Goal: Information Seeking & Learning: Learn about a topic

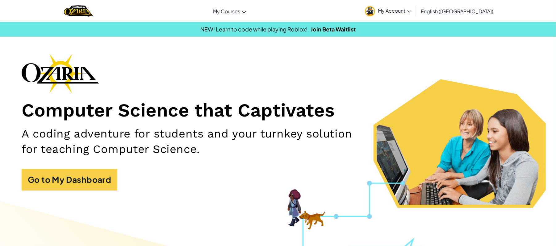
click at [411, 12] on span "My Account" at bounding box center [394, 10] width 33 height 6
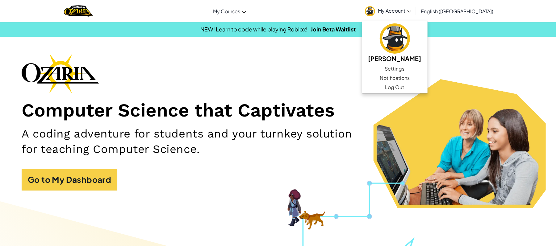
click at [371, 86] on div "Computer Science that Captivates A coding adventure for students and your turnk…" at bounding box center [278, 125] width 513 height 143
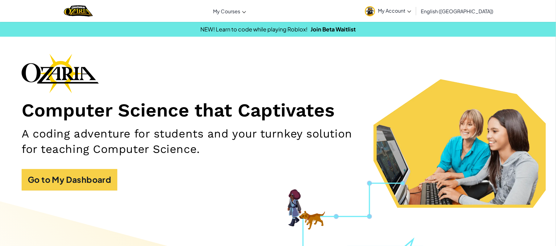
click at [375, 9] on img at bounding box center [370, 11] width 10 height 10
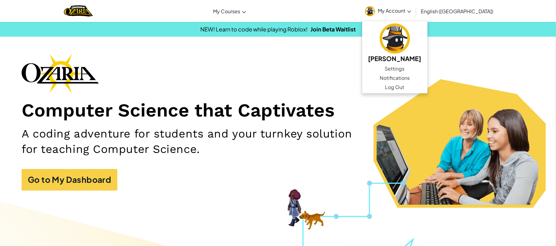
click at [240, 9] on span "My Courses" at bounding box center [226, 11] width 27 height 6
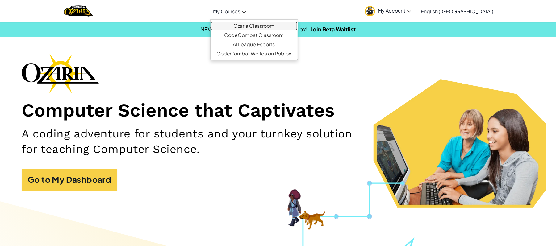
click at [276, 22] on link "Ozaria Classroom" at bounding box center [254, 25] width 87 height 9
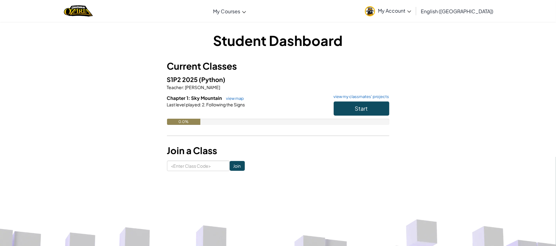
click at [354, 120] on div "0.0%" at bounding box center [278, 122] width 222 height 6
click at [352, 105] on button "Start" at bounding box center [362, 109] width 56 height 14
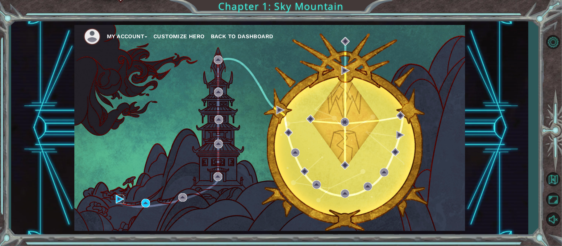
click at [119, 200] on img at bounding box center [120, 199] width 9 height 9
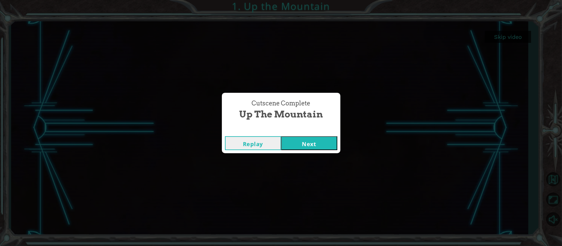
click at [316, 162] on div "Cutscene Complete Up the Mountain Replay Next" at bounding box center [281, 123] width 562 height 246
click at [300, 145] on button "Next" at bounding box center [309, 143] width 56 height 14
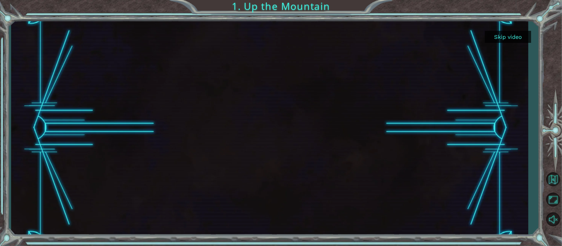
click at [507, 36] on button "Skip video" at bounding box center [508, 37] width 46 height 12
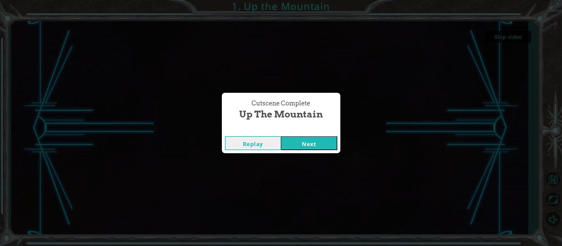
click at [300, 143] on button "Next" at bounding box center [309, 143] width 56 height 14
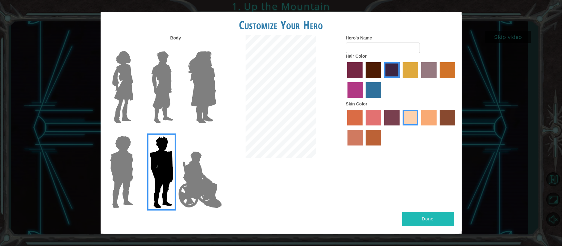
click at [403, 225] on button "Done" at bounding box center [428, 219] width 52 height 14
drag, startPoint x: 406, startPoint y: 224, endPoint x: 354, endPoint y: 49, distance: 182.6
click at [354, 49] on input "Hero's Name" at bounding box center [383, 48] width 74 height 10
type input "[PERSON_NAME]"
click at [429, 217] on button "Done" at bounding box center [428, 219] width 52 height 14
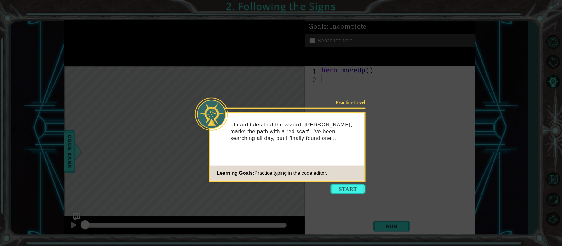
click at [345, 188] on button "Start" at bounding box center [348, 189] width 35 height 10
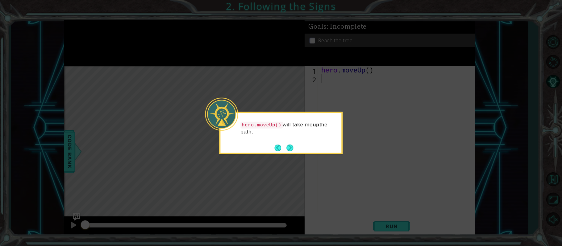
click at [290, 149] on button "Next" at bounding box center [290, 148] width 8 height 8
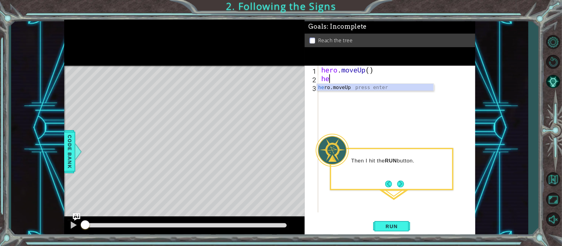
type textarea "h"
type textarea "hero.moveUp()"
click at [343, 86] on div "hero . moveUp ( )" at bounding box center [398, 148] width 157 height 164
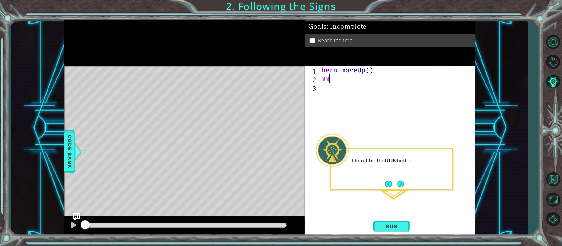
type textarea "m"
type textarea "n"
type textarea "b"
type textarea "v"
type textarea "b"
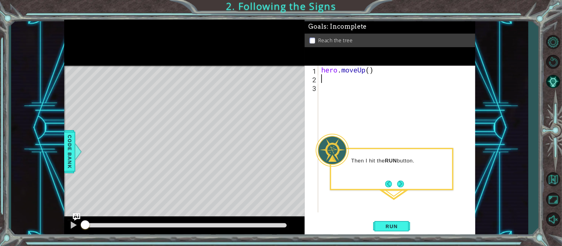
type textarea "v"
type textarea "c"
type textarea "x"
type textarea "z"
type textarea "a"
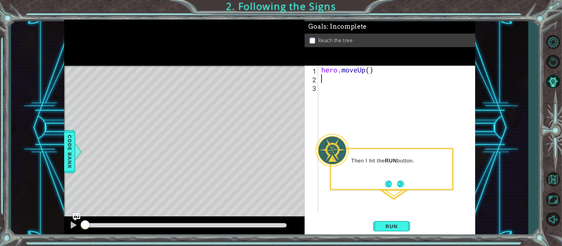
type textarea "q"
type textarea "w"
type textarea "s"
type textarea "d"
type textarea "e"
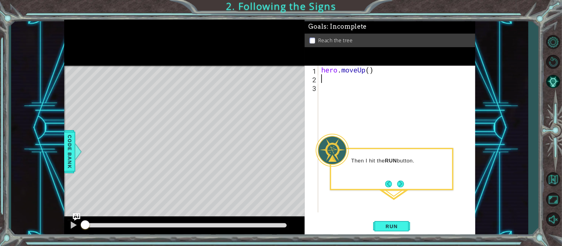
type textarea "r"
type textarea "d"
type textarea "f"
type textarea "r"
type textarea "t"
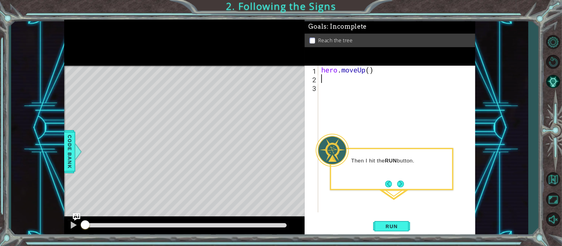
type textarea "g"
type textarea "h"
type textarea "y"
type textarea "hero.moveUp()"
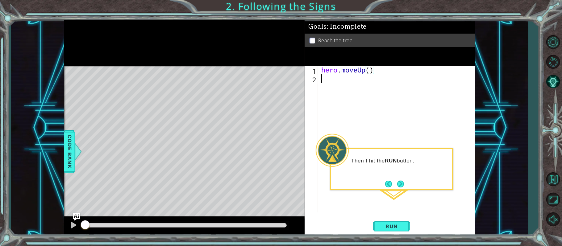
click at [353, 82] on div "hero . moveUp ( )" at bounding box center [398, 148] width 157 height 164
type textarea "hero"
click at [330, 102] on div "hero . moveUp ( ) hero . moveUp ( )" at bounding box center [398, 148] width 157 height 164
type textarea "hero.moveUp()"
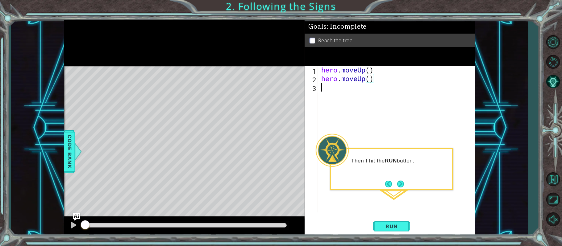
click at [320, 86] on div "hero . moveUp ( ) hero . moveUp ( )" at bounding box center [398, 148] width 157 height 164
click at [374, 80] on div "hero . moveUp ( ) hero . moveUp ( )" at bounding box center [398, 148] width 157 height 164
type textarea "h"
click at [334, 94] on div "hero . moveUp ( )" at bounding box center [398, 148] width 157 height 164
drag, startPoint x: 372, startPoint y: 232, endPoint x: 264, endPoint y: 121, distance: 154.8
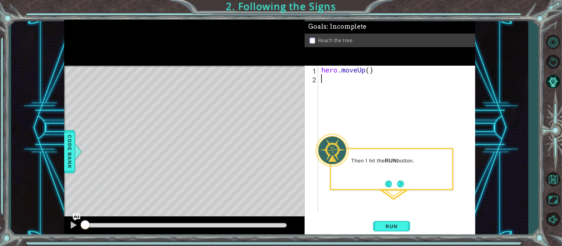
click at [260, 124] on div "Level Map" at bounding box center [206, 157] width 285 height 182
click at [243, 91] on div "Level Map" at bounding box center [206, 157] width 285 height 182
click at [234, 84] on div "Level Map" at bounding box center [206, 157] width 285 height 182
click at [232, 86] on div "Level Map" at bounding box center [206, 157] width 285 height 182
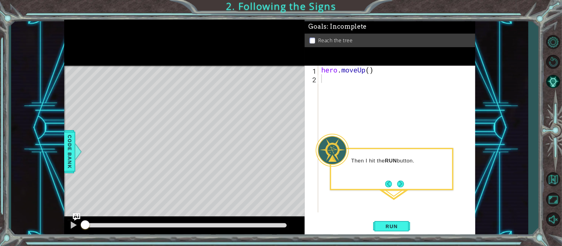
drag, startPoint x: 230, startPoint y: 88, endPoint x: 230, endPoint y: 91, distance: 3.1
click at [230, 91] on div "Level Map" at bounding box center [206, 157] width 285 height 182
drag, startPoint x: 230, startPoint y: 91, endPoint x: 225, endPoint y: 103, distance: 12.3
click at [225, 103] on div "Level Map" at bounding box center [206, 157] width 285 height 182
click at [219, 108] on div "Level Map" at bounding box center [206, 157] width 285 height 182
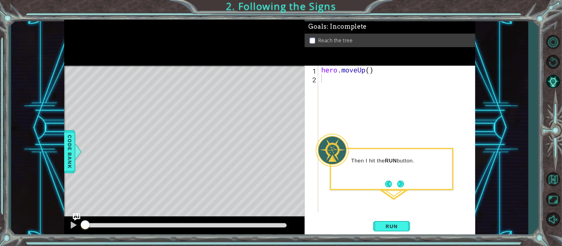
drag, startPoint x: 215, startPoint y: 98, endPoint x: 215, endPoint y: 93, distance: 4.6
click at [215, 98] on div "Level Map" at bounding box center [206, 157] width 285 height 182
click at [229, 94] on div "Level Map" at bounding box center [206, 157] width 285 height 182
click at [243, 94] on div "Level Map" at bounding box center [206, 157] width 285 height 182
click at [243, 92] on div "Level Map" at bounding box center [206, 157] width 285 height 182
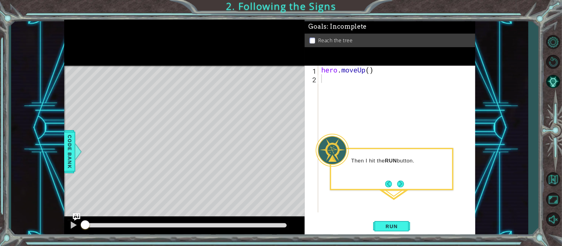
click at [242, 92] on div "Level Map" at bounding box center [206, 157] width 285 height 182
click at [210, 70] on div "Level Map" at bounding box center [206, 157] width 285 height 182
click at [209, 71] on div "Level Map" at bounding box center [206, 157] width 285 height 182
click at [209, 72] on div "Level Map" at bounding box center [206, 157] width 285 height 182
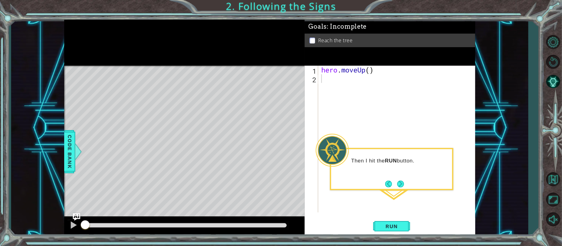
click at [209, 72] on div "Level Map" at bounding box center [206, 157] width 285 height 182
click at [214, 83] on div "Level Map" at bounding box center [206, 157] width 285 height 182
drag, startPoint x: 214, startPoint y: 83, endPoint x: 219, endPoint y: 88, distance: 6.8
click at [215, 84] on div "Level Map" at bounding box center [206, 157] width 285 height 182
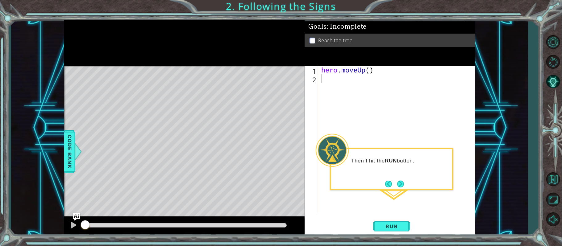
click at [219, 88] on div "Level Map" at bounding box center [206, 157] width 285 height 182
click at [220, 90] on div "Level Map" at bounding box center [206, 157] width 285 height 182
click at [238, 114] on div "Level Map" at bounding box center [206, 157] width 285 height 182
click at [238, 116] on div "Level Map" at bounding box center [206, 157] width 285 height 182
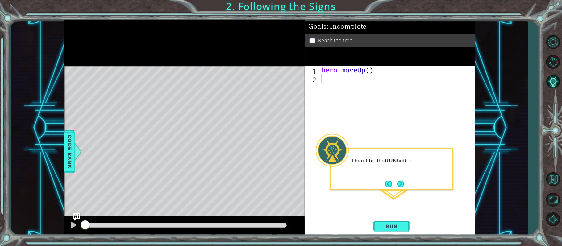
drag, startPoint x: 238, startPoint y: 116, endPoint x: 242, endPoint y: 113, distance: 5.1
click at [242, 113] on div "Level Map" at bounding box center [206, 157] width 285 height 182
click at [241, 113] on div "Level Map" at bounding box center [206, 157] width 285 height 182
drag, startPoint x: 244, startPoint y: 109, endPoint x: 253, endPoint y: 106, distance: 10.6
click at [246, 109] on div "Level Map" at bounding box center [206, 157] width 285 height 182
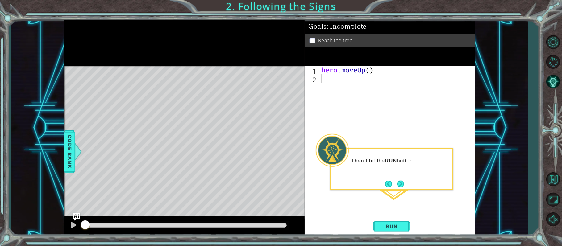
click at [253, 106] on div "Level Map" at bounding box center [206, 157] width 285 height 182
drag, startPoint x: 254, startPoint y: 106, endPoint x: 258, endPoint y: 115, distance: 10.6
click at [257, 115] on div "Level Map" at bounding box center [206, 157] width 285 height 182
click at [262, 105] on div "Level Map" at bounding box center [206, 157] width 285 height 182
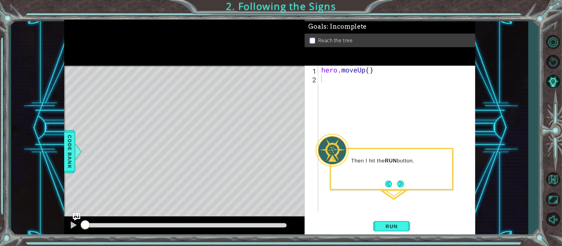
click at [261, 104] on div "Level Map" at bounding box center [206, 157] width 285 height 182
click at [260, 104] on div "Level Map" at bounding box center [206, 157] width 285 height 182
click at [260, 103] on div "Level Map" at bounding box center [206, 157] width 285 height 182
click at [258, 103] on div "Level Map" at bounding box center [206, 157] width 285 height 182
click at [257, 103] on div "Level Map" at bounding box center [206, 157] width 285 height 182
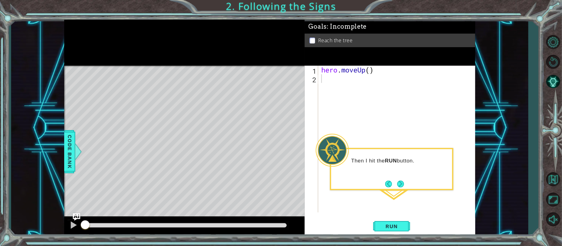
click at [260, 102] on div "Level Map" at bounding box center [206, 157] width 285 height 182
drag, startPoint x: 260, startPoint y: 101, endPoint x: 249, endPoint y: 103, distance: 10.4
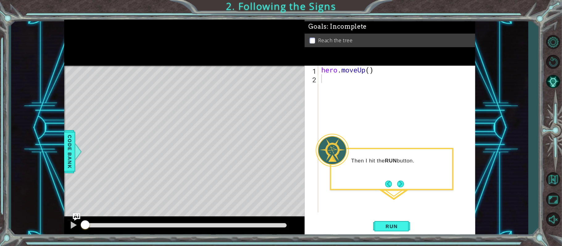
click at [260, 101] on div "Level Map" at bounding box center [206, 157] width 285 height 182
click at [249, 103] on div "Level Map" at bounding box center [206, 157] width 285 height 182
click at [249, 104] on div "Level Map" at bounding box center [206, 157] width 285 height 182
drag, startPoint x: 249, startPoint y: 104, endPoint x: 235, endPoint y: 87, distance: 21.6
click at [247, 104] on div "Level Map" at bounding box center [206, 157] width 285 height 182
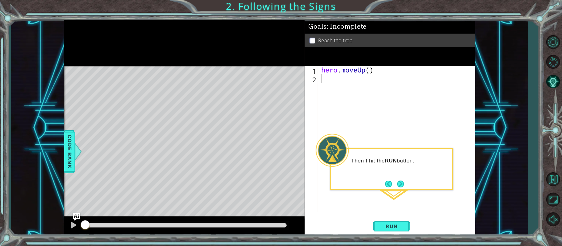
drag, startPoint x: 235, startPoint y: 87, endPoint x: 225, endPoint y: 88, distance: 10.6
click at [233, 87] on div "Level Map" at bounding box center [206, 157] width 285 height 182
drag, startPoint x: 225, startPoint y: 88, endPoint x: 201, endPoint y: 99, distance: 26.0
click at [219, 90] on div "Level Map" at bounding box center [206, 157] width 285 height 182
drag, startPoint x: 201, startPoint y: 99, endPoint x: 220, endPoint y: 28, distance: 73.8
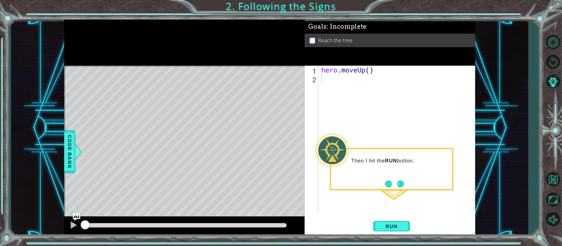
click at [208, 103] on div "Level Map" at bounding box center [206, 157] width 285 height 182
click at [242, 72] on div "methods hero moveUp(steps) Code Bank Continue" at bounding box center [269, 128] width 411 height 217
click at [264, 115] on div "methods hero moveUp(steps) Code Bank Continue" at bounding box center [269, 128] width 411 height 217
click at [286, 106] on div "Level Map" at bounding box center [206, 157] width 285 height 182
click at [330, 79] on div "hero . moveUp ( )" at bounding box center [398, 148] width 157 height 164
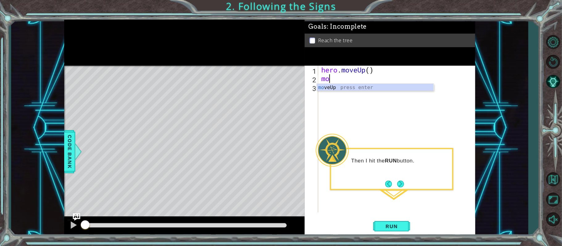
type textarea "m"
type textarea "u"
type textarea "hero.moveUp()"
click at [332, 88] on div "hero . moveUp ( )" at bounding box center [398, 148] width 157 height 164
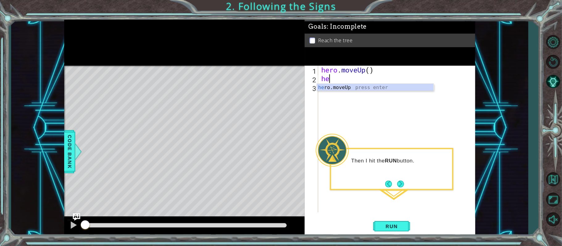
type textarea "h"
type textarea "hero"
type textarea "hero.moveUp()"
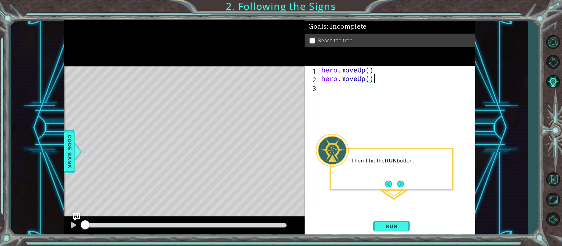
type textarea "hero.moveUp()"
click at [73, 229] on div at bounding box center [73, 225] width 8 height 8
click at [70, 232] on button at bounding box center [73, 226] width 12 height 13
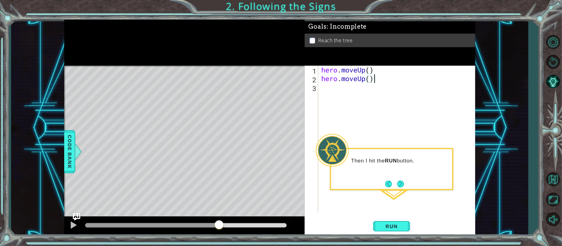
click at [70, 233] on div at bounding box center [184, 227] width 240 height 20
click at [69, 233] on div at bounding box center [184, 227] width 240 height 20
click at [70, 232] on button at bounding box center [73, 226] width 12 height 13
click at [71, 231] on button at bounding box center [73, 226] width 12 height 13
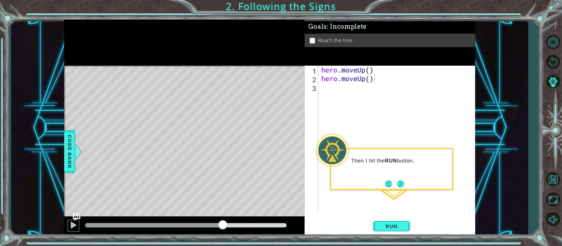
click at [71, 231] on button at bounding box center [73, 226] width 12 height 13
click at [72, 229] on div at bounding box center [73, 225] width 8 height 8
click at [0, 0] on div at bounding box center [0, 0] width 0 height 0
click at [72, 229] on div at bounding box center [73, 225] width 8 height 8
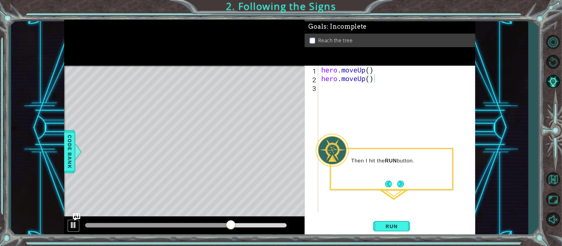
click at [73, 229] on div at bounding box center [73, 225] width 8 height 8
click at [0, 0] on div at bounding box center [0, 0] width 0 height 0
click at [73, 229] on div at bounding box center [73, 225] width 8 height 8
click at [69, 231] on button at bounding box center [73, 226] width 12 height 13
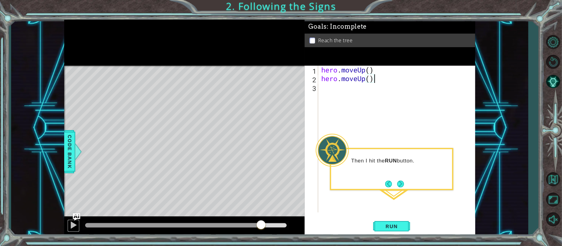
click at [69, 231] on button at bounding box center [73, 226] width 12 height 13
click at [396, 223] on button "Run" at bounding box center [391, 226] width 37 height 17
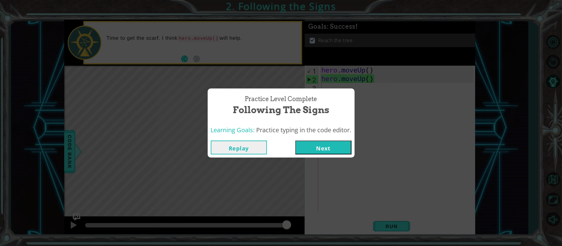
click at [254, 143] on button "Replay" at bounding box center [239, 148] width 56 height 14
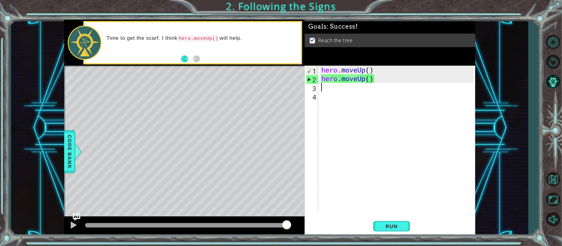
click at [360, 71] on div "hero . moveUp ( ) hero . moveUp ( )" at bounding box center [398, 148] width 157 height 164
click at [377, 72] on div "hero . moveUp ( ) hero . moveUp ( )" at bounding box center [398, 148] width 157 height 164
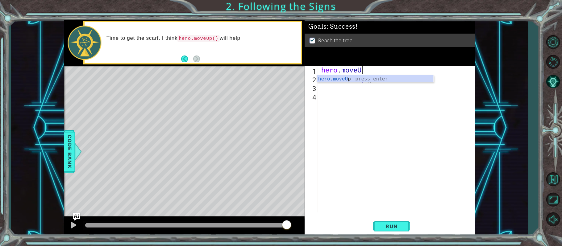
type textarea "hero.move"
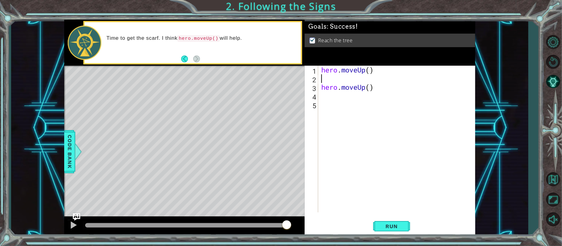
type textarea "hero.moveUp()"
click at [351, 105] on div "hero . moveUp ( ) hero . moveUp ( )" at bounding box center [398, 148] width 157 height 164
click at [406, 232] on button "Run" at bounding box center [391, 226] width 37 height 17
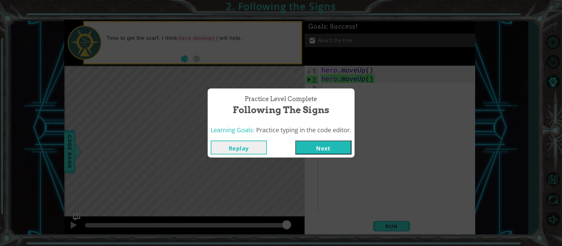
click at [254, 152] on button "Replay" at bounding box center [239, 148] width 56 height 14
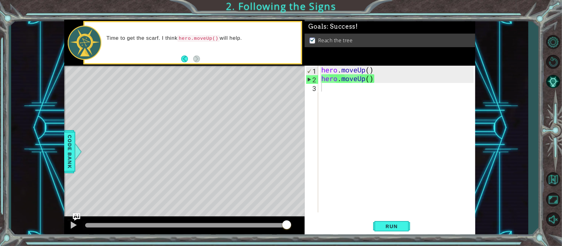
click at [382, 232] on button "Run" at bounding box center [391, 226] width 37 height 17
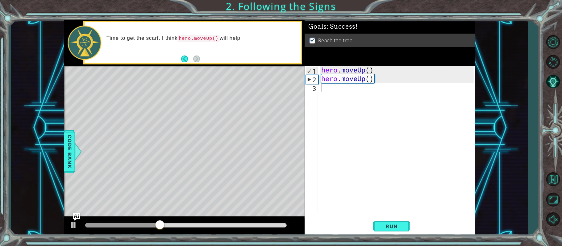
click at [378, 228] on button "Run" at bounding box center [391, 226] width 37 height 17
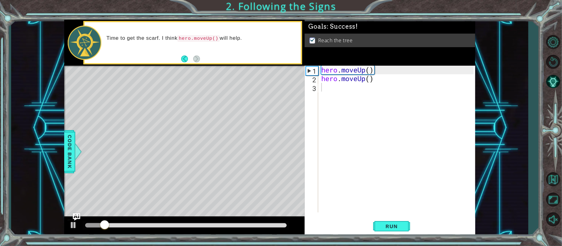
click at [378, 228] on button "Run" at bounding box center [391, 226] width 37 height 17
click at [378, 227] on button "Run" at bounding box center [391, 226] width 37 height 17
click at [377, 227] on button "Run" at bounding box center [391, 226] width 37 height 17
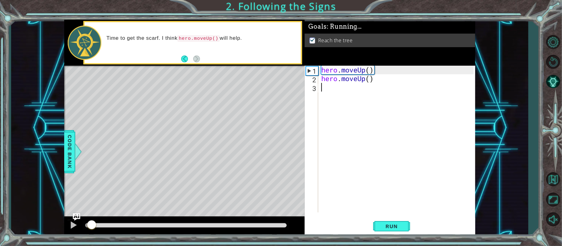
click at [377, 226] on button "Run" at bounding box center [391, 226] width 37 height 17
click at [377, 225] on button "Run" at bounding box center [391, 226] width 37 height 17
click at [378, 223] on button "Run" at bounding box center [391, 226] width 37 height 17
click at [377, 224] on button "Run" at bounding box center [391, 226] width 37 height 17
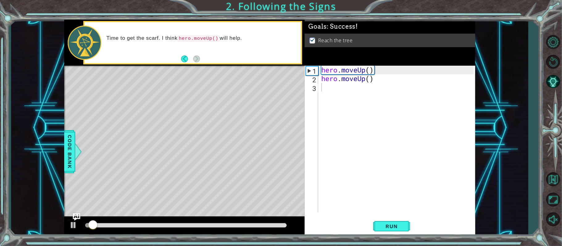
click at [377, 224] on button "Run" at bounding box center [391, 226] width 37 height 17
click at [378, 224] on button "Run" at bounding box center [391, 226] width 37 height 17
click at [378, 226] on button "Run" at bounding box center [391, 226] width 37 height 17
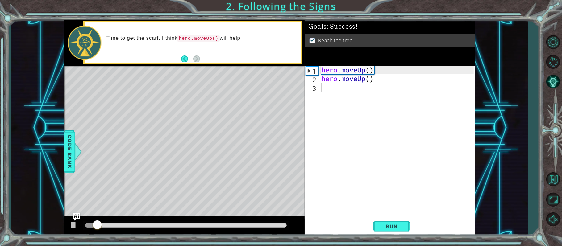
click at [378, 228] on button "Run" at bounding box center [391, 226] width 37 height 17
click at [378, 230] on button "Run" at bounding box center [391, 226] width 37 height 17
click at [378, 229] on button "Run" at bounding box center [391, 226] width 37 height 17
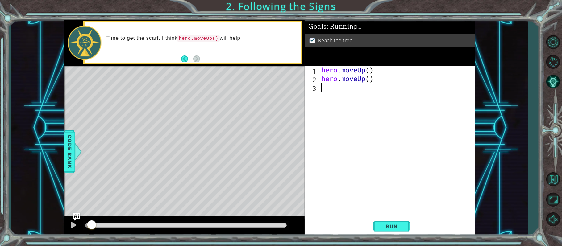
click at [378, 229] on button "Run" at bounding box center [391, 226] width 37 height 17
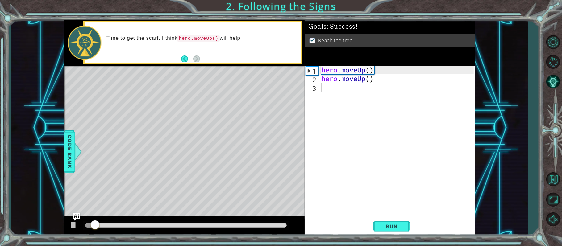
click at [378, 229] on button "Run" at bounding box center [391, 226] width 37 height 17
click at [379, 229] on button "Run" at bounding box center [391, 226] width 37 height 17
click at [380, 229] on span "Run" at bounding box center [391, 226] width 24 height 6
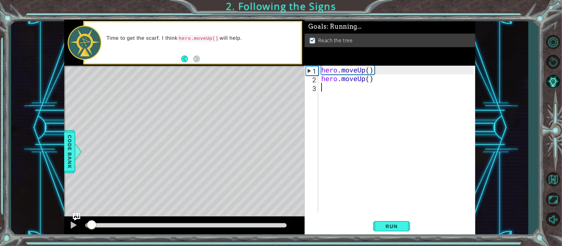
click at [380, 229] on span "Run" at bounding box center [391, 226] width 24 height 6
click at [377, 225] on button "Run" at bounding box center [391, 226] width 37 height 17
click at [377, 226] on button "Run" at bounding box center [391, 226] width 37 height 17
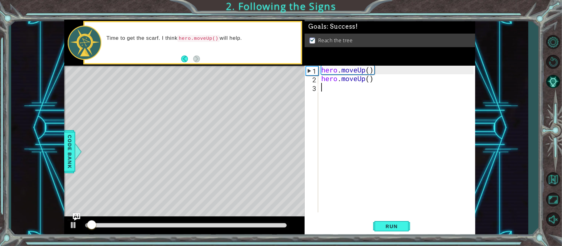
click at [377, 226] on button "Run" at bounding box center [391, 226] width 37 height 17
click at [377, 225] on button "Run" at bounding box center [391, 226] width 37 height 17
click at [377, 223] on button "Run" at bounding box center [391, 226] width 37 height 17
click at [377, 222] on button "Run" at bounding box center [391, 226] width 37 height 17
click at [371, 225] on div "Run" at bounding box center [391, 226] width 171 height 17
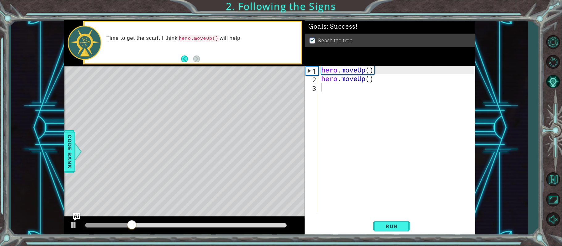
click at [371, 225] on div "Run" at bounding box center [391, 226] width 171 height 17
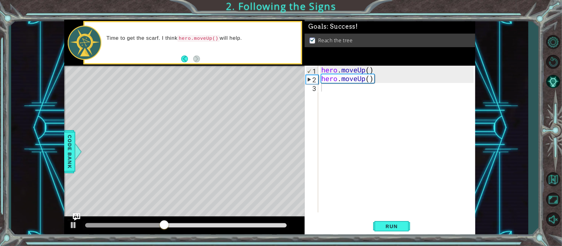
click at [375, 222] on button "Run" at bounding box center [391, 226] width 37 height 17
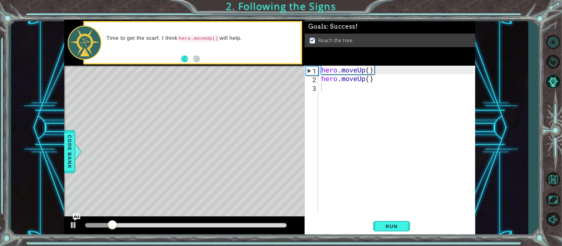
click at [372, 222] on div "Run" at bounding box center [391, 226] width 171 height 17
click at [374, 225] on div "Run" at bounding box center [391, 226] width 171 height 17
click at [374, 225] on button "Run" at bounding box center [391, 226] width 37 height 17
click at [376, 225] on button "Run" at bounding box center [391, 226] width 37 height 17
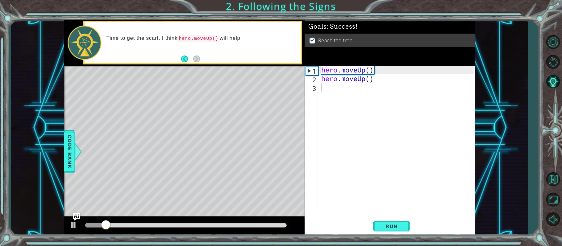
click at [378, 225] on button "Run" at bounding box center [391, 226] width 37 height 17
click at [379, 225] on span "Run" at bounding box center [391, 226] width 24 height 6
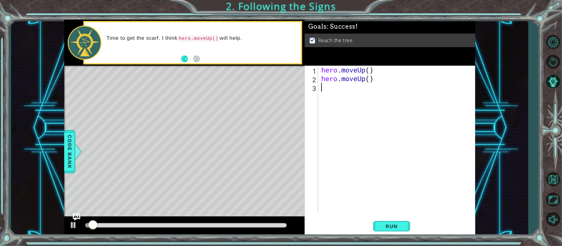
click at [379, 225] on span "Run" at bounding box center [391, 226] width 24 height 6
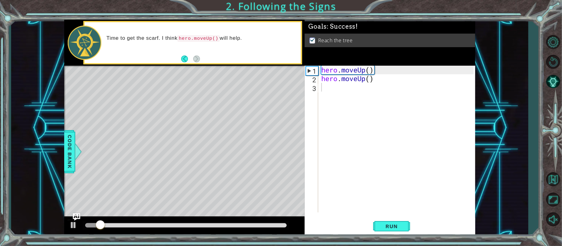
click at [379, 225] on span "Run" at bounding box center [391, 226] width 24 height 6
click at [380, 225] on span "Run" at bounding box center [391, 226] width 24 height 6
click at [380, 224] on span "Run" at bounding box center [391, 226] width 24 height 6
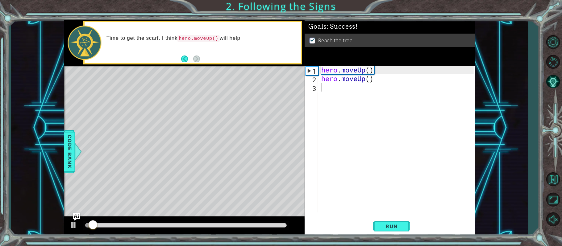
click at [380, 224] on span "Run" at bounding box center [391, 226] width 24 height 6
drag, startPoint x: 380, startPoint y: 224, endPoint x: 388, endPoint y: 220, distance: 9.0
click at [388, 221] on button "Run" at bounding box center [391, 226] width 37 height 17
click at [388, 220] on button "Run" at bounding box center [391, 226] width 37 height 17
click at [388, 223] on button "Run" at bounding box center [391, 226] width 37 height 17
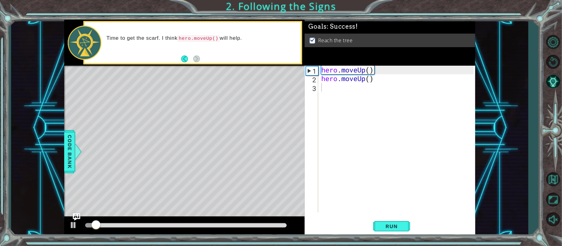
click at [389, 223] on button "Run" at bounding box center [391, 226] width 37 height 17
click at [389, 223] on span "Run" at bounding box center [391, 226] width 24 height 6
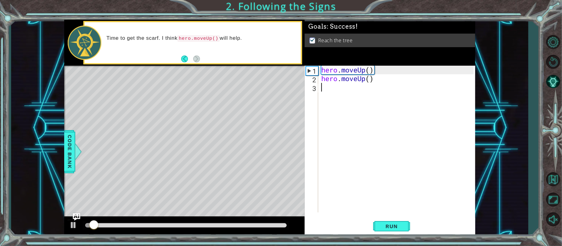
click at [389, 223] on span "Run" at bounding box center [391, 226] width 24 height 6
click at [388, 225] on span "Run" at bounding box center [391, 226] width 24 height 6
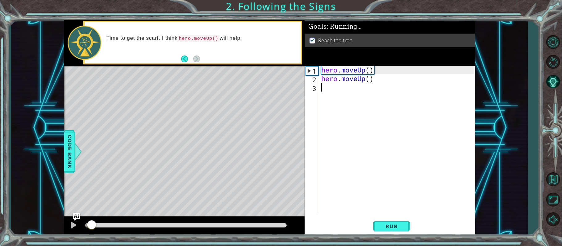
click at [388, 225] on span "Run" at bounding box center [391, 226] width 24 height 6
click at [387, 226] on span "Run" at bounding box center [391, 226] width 24 height 6
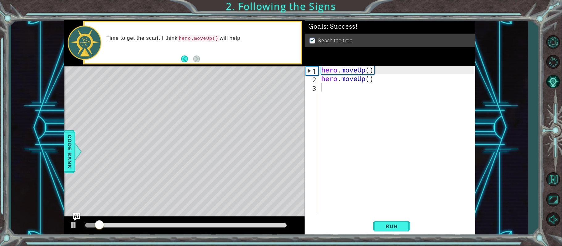
click at [386, 228] on span "Run" at bounding box center [391, 226] width 24 height 6
drag, startPoint x: 386, startPoint y: 228, endPoint x: 383, endPoint y: 237, distance: 9.8
click at [383, 237] on div "1 ההההההההההההההההההההההההההההההההההההההההההההההההההההההההההההההההההההההההההההה…" at bounding box center [281, 123] width 562 height 246
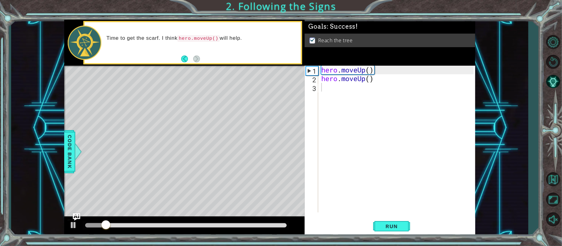
drag, startPoint x: 383, startPoint y: 237, endPoint x: 387, endPoint y: 244, distance: 7.0
click at [388, 241] on div "1 ההההההההההההההההההההההההההההההההההההההההההההההההההההההההההההההההההההההההההההה…" at bounding box center [281, 123] width 562 height 246
click at [388, 245] on div "1 ההההההההההההההההההההההההההההההההההההההההההההההההההההההההההההההההההההההההההההה…" at bounding box center [281, 123] width 562 height 246
drag, startPoint x: 388, startPoint y: 245, endPoint x: 396, endPoint y: 243, distance: 8.4
click at [391, 244] on div "1 ההההההההההההההההההההההההההההההההההההההההההההההההההההההההההההההההההההההההההההה…" at bounding box center [281, 123] width 562 height 246
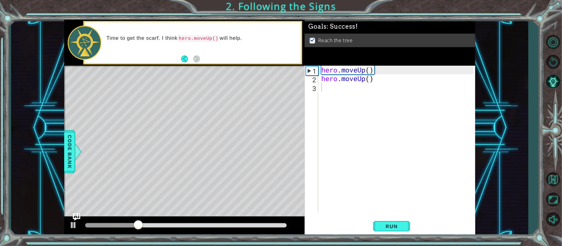
click at [396, 243] on div "1 ההההההההההההההההההההההההההההההההההההההההההההההההההההההההההההההההההההההההההההה…" at bounding box center [281, 123] width 562 height 246
click at [398, 245] on div "1 ההההההההההההההההההההההההההההההההההההההההההההההההההההההההההההההההההההההההההההה…" at bounding box center [281, 123] width 562 height 246
drag, startPoint x: 399, startPoint y: 245, endPoint x: 420, endPoint y: 248, distance: 21.5
click at [420, 246] on html "1 ההההההההההההההההההההההההההההההההההההההההההההההההההההההההההההההההההההההההההההה…" at bounding box center [281, 123] width 562 height 246
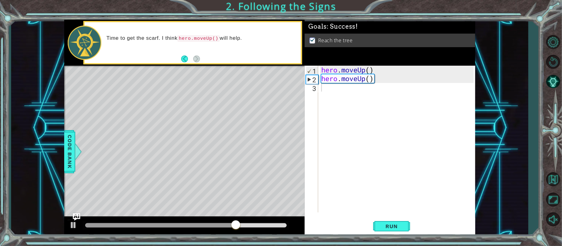
drag, startPoint x: 0, startPoint y: 232, endPoint x: 0, endPoint y: 245, distance: 13.0
click at [0, 241] on div "1 ההההההההההההההההההההההההההההההההההההההההההההההההההההההההההההההההההההההההההההה…" at bounding box center [281, 123] width 562 height 246
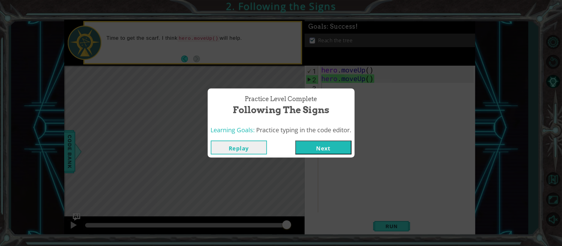
click at [502, 96] on div "Practice Level Complete Following the Signs Learning Goals: Practice typing in …" at bounding box center [281, 123] width 562 height 246
click at [520, 102] on div "Practice Level Complete Following the Signs Learning Goals: Practice typing in …" at bounding box center [281, 123] width 562 height 246
click at [451, 192] on div "Practice Level Complete Following the Signs Learning Goals: Practice typing in …" at bounding box center [281, 123] width 562 height 246
click at [452, 194] on div "Practice Level Complete Following the Signs Learning Goals: Practice typing in …" at bounding box center [281, 123] width 562 height 246
click at [453, 196] on div "Practice Level Complete Following the Signs Learning Goals: Practice typing in …" at bounding box center [281, 123] width 562 height 246
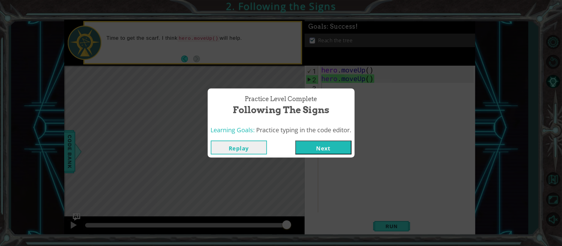
click at [456, 198] on div "Practice Level Complete Following the Signs Learning Goals: Practice typing in …" at bounding box center [281, 123] width 562 height 246
drag, startPoint x: 461, startPoint y: 203, endPoint x: 466, endPoint y: 213, distance: 11.6
click at [466, 213] on div "Practice Level Complete Following the Signs Learning Goals: Practice typing in …" at bounding box center [281, 123] width 562 height 246
drag, startPoint x: 466, startPoint y: 213, endPoint x: 474, endPoint y: 214, distance: 7.4
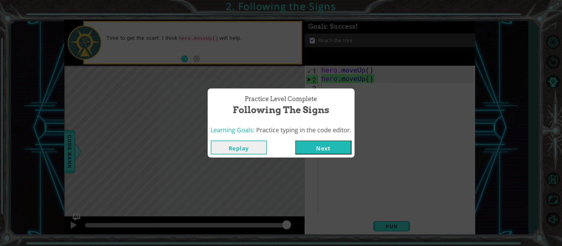
click at [472, 214] on div "Practice Level Complete Following the Signs Learning Goals: Practice typing in …" at bounding box center [281, 123] width 562 height 246
drag, startPoint x: 474, startPoint y: 214, endPoint x: 493, endPoint y: 206, distance: 21.0
click at [474, 214] on div "Practice Level Complete Following the Signs Learning Goals: Practice typing in …" at bounding box center [281, 123] width 562 height 246
click at [495, 205] on div "Practice Level Complete Following the Signs Learning Goals: Practice typing in …" at bounding box center [281, 123] width 562 height 246
click at [250, 154] on button "Replay" at bounding box center [239, 148] width 56 height 14
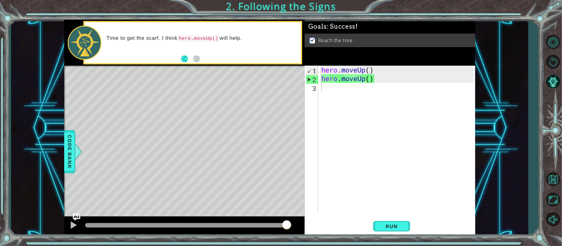
drag, startPoint x: 396, startPoint y: 128, endPoint x: 388, endPoint y: 138, distance: 12.5
click at [396, 130] on div "hero . moveUp ( ) hero . moveUp ( )" at bounding box center [398, 148] width 157 height 164
click at [328, 132] on div "hero . moveUp ( ) hero . moveUp ( )" at bounding box center [398, 148] width 157 height 164
click at [328, 133] on div "hero . moveUp ( ) hero . moveUp ( )" at bounding box center [398, 148] width 157 height 164
drag, startPoint x: 328, startPoint y: 133, endPoint x: 330, endPoint y: 137, distance: 4.9
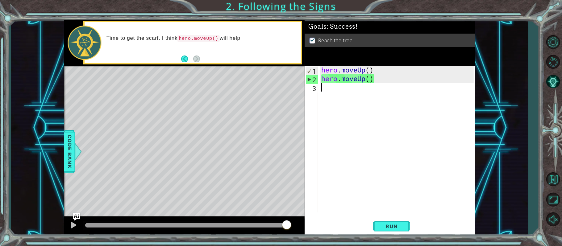
click at [330, 135] on div "hero . moveUp ( ) hero . moveUp ( )" at bounding box center [398, 148] width 157 height 164
click at [330, 137] on div "hero . moveUp ( ) hero . moveUp ( )" at bounding box center [398, 148] width 157 height 164
click at [332, 139] on div "hero . moveUp ( ) hero . moveUp ( )" at bounding box center [398, 148] width 157 height 164
click at [335, 141] on div "hero . moveUp ( ) hero . moveUp ( )" at bounding box center [398, 148] width 157 height 164
click at [340, 154] on div "hero . moveUp ( ) hero . moveUp ( )" at bounding box center [398, 148] width 157 height 164
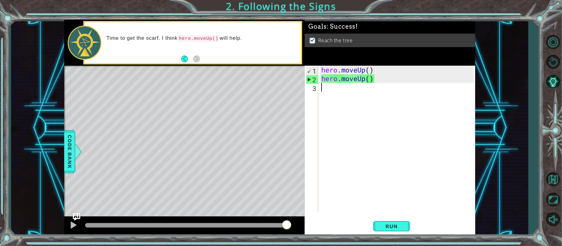
click at [343, 162] on div "hero . moveUp ( ) hero . moveUp ( )" at bounding box center [398, 148] width 157 height 164
drag, startPoint x: 345, startPoint y: 165, endPoint x: 352, endPoint y: 175, distance: 12.2
click at [352, 175] on div "hero . moveUp ( ) hero . moveUp ( )" at bounding box center [398, 148] width 157 height 164
drag, startPoint x: 358, startPoint y: 188, endPoint x: 386, endPoint y: 215, distance: 38.4
click at [386, 215] on div "1 2 3 hero . moveUp ( ) hero . moveUp ( ) ההההההההההההההההההההההההההההההההההההה…" at bounding box center [390, 151] width 171 height 171
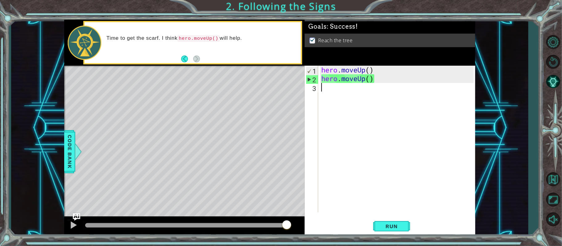
click at [396, 226] on div "1 2 3 hero . moveUp ( ) hero . moveUp ( ) ההההההההההההההההההההההההההההההההההההה…" at bounding box center [390, 151] width 171 height 171
drag, startPoint x: 397, startPoint y: 228, endPoint x: 402, endPoint y: 232, distance: 6.4
click at [402, 232] on button "Run" at bounding box center [391, 226] width 37 height 17
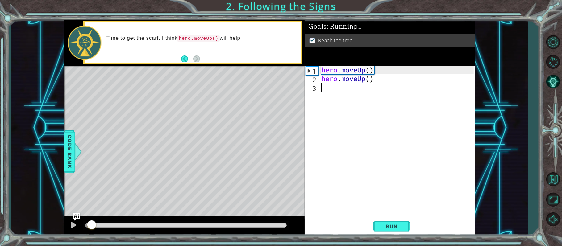
click at [414, 236] on div "1 2 3 hero . moveUp ( ) hero . moveUp ( ) ההההההההההההההההההההההההההההההההההההה…" at bounding box center [390, 151] width 171 height 171
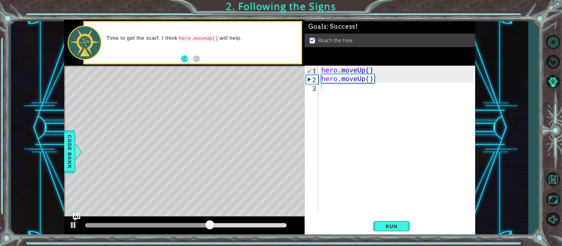
drag, startPoint x: 38, startPoint y: 91, endPoint x: 38, endPoint y: 96, distance: 5.6
click at [38, 97] on div "1 ההההההההההההההההההההההההההההההההההההההההההההההההההההההההההההההההההההההההההההה…" at bounding box center [269, 128] width 517 height 217
click at [38, 96] on div "1 ההההההההההההההההההההההההההההההההההההההההההההההההההההההההההההההההההההההההההההה…" at bounding box center [269, 128] width 517 height 217
drag, startPoint x: 36, startPoint y: 98, endPoint x: 32, endPoint y: 107, distance: 9.3
click at [33, 104] on div "1 ההההההההההההההההההההההההההההההההההההההההההההההההההההההההההההההההההההההההההההה…" at bounding box center [269, 128] width 517 height 217
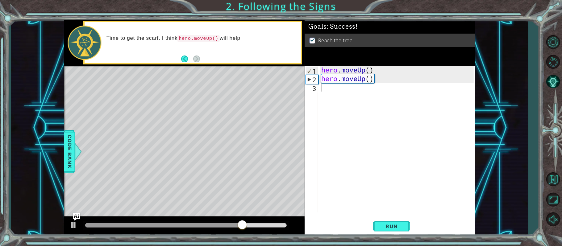
drag, startPoint x: 32, startPoint y: 107, endPoint x: 27, endPoint y: 110, distance: 6.4
click at [30, 108] on div "1 ההההההההההההההההההההההההההההההההההההההההההההההההההההההההההההההההההההההההההההה…" at bounding box center [269, 128] width 517 height 217
click at [26, 112] on div "1 ההההההההההההההההההההההההההההההההההההההההההההההההההההההההההההההההההההההההההההה…" at bounding box center [269, 128] width 517 height 217
click at [26, 114] on div "1 ההההההההההההההההההההההההההההההההההההההההההההההההההההההההההההההההההההההההההההה…" at bounding box center [269, 128] width 517 height 217
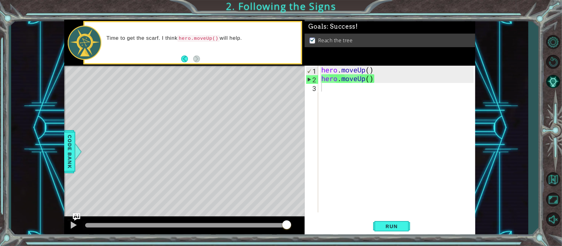
click at [26, 114] on div "1 ההההההההההההההההההההההההההההההההההההההההההההההההההההההההההההההההההההההההההההה…" at bounding box center [269, 128] width 517 height 217
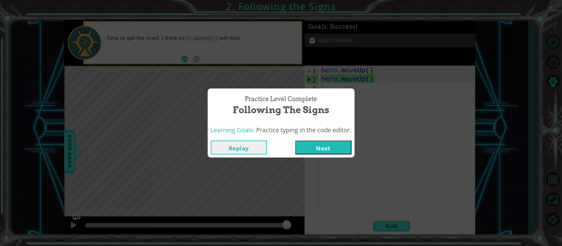
click at [26, 114] on div "Practice Level Complete Following the Signs Learning Goals: Practice typing in …" at bounding box center [281, 123] width 562 height 246
click at [25, 115] on div "Practice Level Complete Following the Signs Learning Goals: Practice typing in …" at bounding box center [281, 123] width 562 height 246
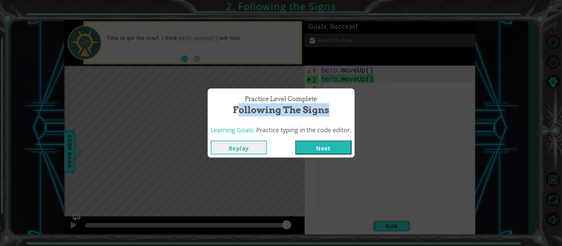
click at [25, 115] on div "Practice Level Complete Following the Signs Learning Goals: Practice typing in …" at bounding box center [281, 123] width 562 height 246
click at [30, 118] on div "Practice Level Complete Following the Signs Learning Goals: Practice typing in …" at bounding box center [281, 123] width 562 height 246
click at [243, 147] on button "Replay" at bounding box center [239, 148] width 56 height 14
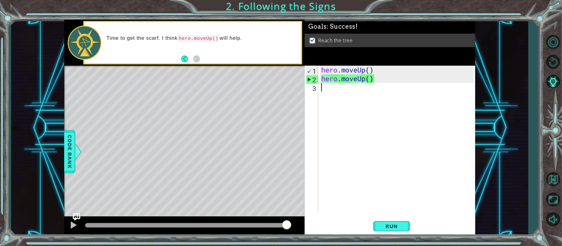
click at [264, 119] on div "Level Map" at bounding box center [206, 157] width 285 height 182
click at [267, 115] on div "Level Map" at bounding box center [206, 157] width 285 height 182
drag, startPoint x: 408, startPoint y: 228, endPoint x: 404, endPoint y: 228, distance: 3.8
click at [406, 228] on div "Run" at bounding box center [391, 226] width 171 height 17
click at [395, 229] on span "Run" at bounding box center [391, 226] width 24 height 6
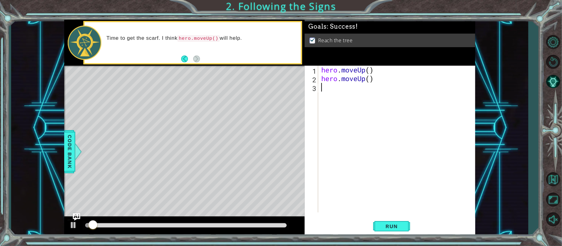
drag, startPoint x: 412, startPoint y: 226, endPoint x: 404, endPoint y: 225, distance: 8.0
click at [412, 226] on div "Run" at bounding box center [391, 226] width 171 height 17
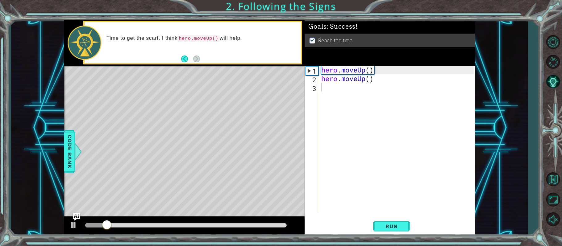
click at [403, 225] on button "Run" at bounding box center [391, 226] width 37 height 17
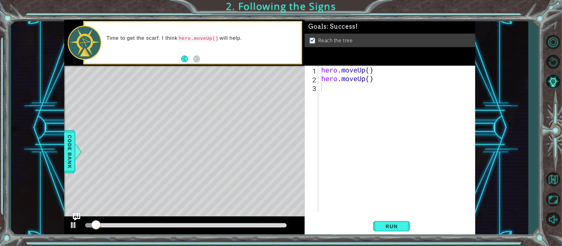
click at [403, 225] on span "Run" at bounding box center [391, 226] width 24 height 6
click at [400, 225] on span "Run" at bounding box center [391, 226] width 24 height 6
click at [398, 225] on span "Run" at bounding box center [391, 226] width 24 height 6
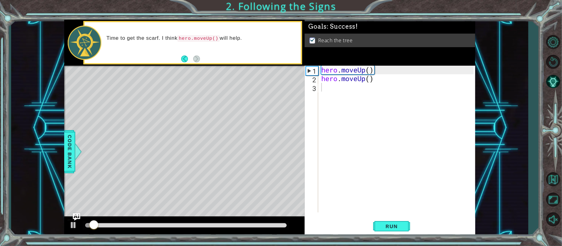
click at [399, 225] on span "Run" at bounding box center [391, 226] width 24 height 6
click at [399, 228] on span "Run" at bounding box center [391, 226] width 24 height 6
click at [399, 229] on span "Run" at bounding box center [391, 226] width 24 height 6
click at [399, 231] on button "Run" at bounding box center [391, 226] width 37 height 17
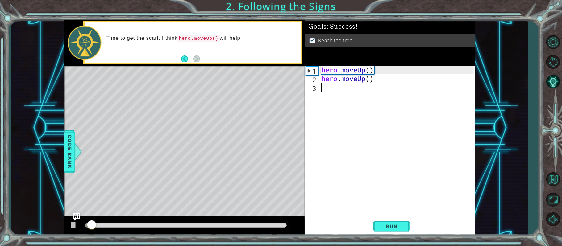
click at [399, 231] on button "Run" at bounding box center [391, 226] width 37 height 17
click at [397, 229] on button "Run" at bounding box center [391, 226] width 37 height 17
click at [396, 224] on span "Run" at bounding box center [391, 226] width 24 height 6
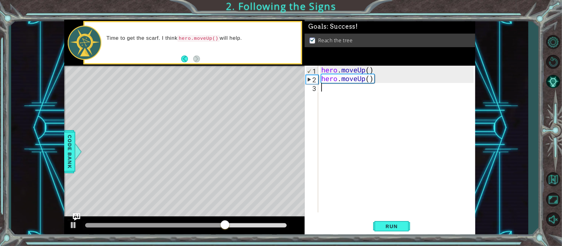
click at [398, 181] on div "hero . moveUp ( ) hero . moveUp ( )" at bounding box center [398, 148] width 157 height 164
click at [397, 181] on div "hero . moveUp ( ) hero . moveUp ( )" at bounding box center [398, 148] width 157 height 164
type textarea "hero.moveUp()"
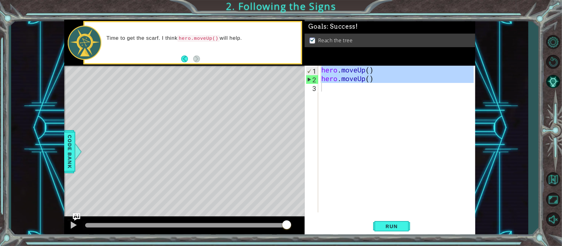
click at [0, 0] on div "Practice Level Complete Following the Signs Learning Goals: Practice typing in …" at bounding box center [0, 0] width 0 height 0
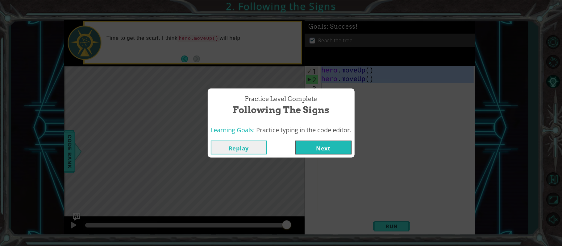
click at [396, 182] on div "Practice Level Complete Following the Signs Learning Goals: Practice typing in …" at bounding box center [281, 123] width 562 height 246
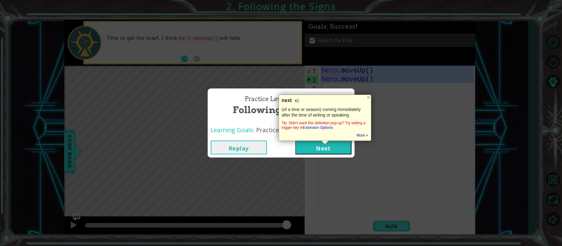
click at [222, 152] on button "Replay" at bounding box center [239, 148] width 56 height 14
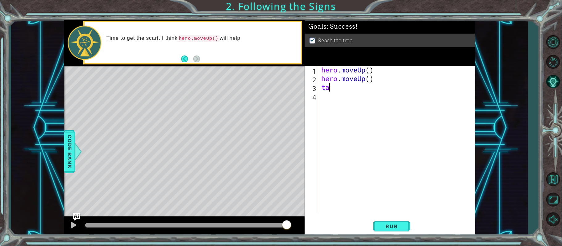
type textarea "t"
type textarea "hero.moveUp()"
click at [391, 224] on span "Run" at bounding box center [391, 226] width 24 height 6
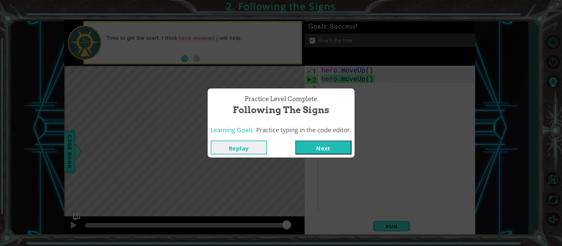
click at [340, 148] on button "Next" at bounding box center [323, 148] width 56 height 14
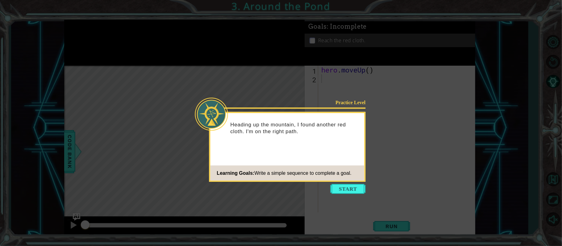
click at [356, 186] on button "Start" at bounding box center [348, 189] width 35 height 10
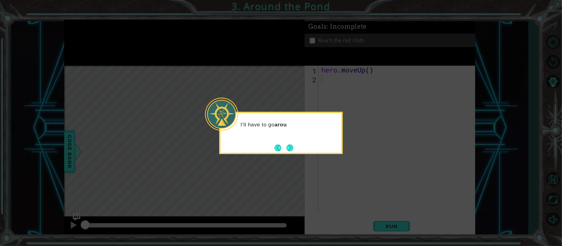
click at [297, 150] on div "I'll have to go arou" at bounding box center [280, 133] width 123 height 42
click at [291, 148] on button "Next" at bounding box center [290, 148] width 8 height 8
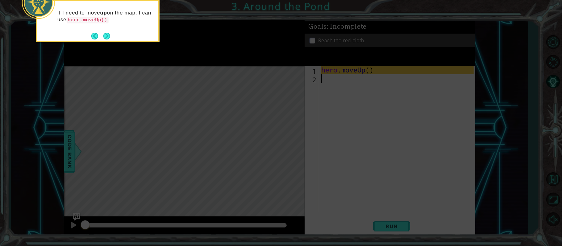
drag, startPoint x: 110, startPoint y: 38, endPoint x: 105, endPoint y: 42, distance: 5.9
click at [106, 41] on div "If I need to move up on the map, I can use hero.moveUp() ." at bounding box center [97, 21] width 123 height 42
click at [105, 35] on button "Next" at bounding box center [106, 35] width 11 height 11
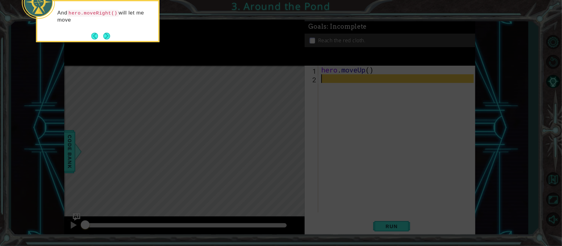
click at [109, 33] on button "Next" at bounding box center [107, 36] width 10 height 10
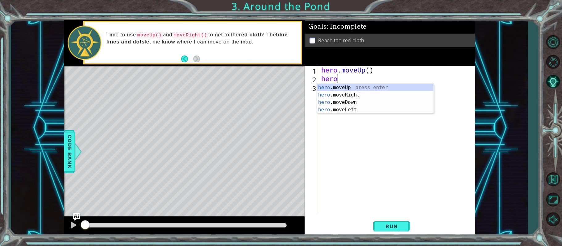
scroll to position [0, 0]
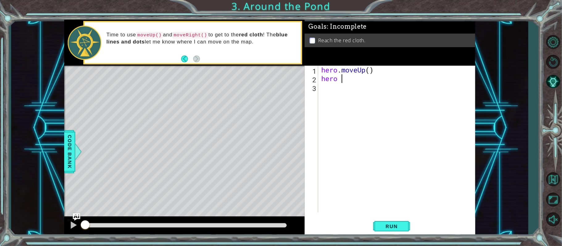
type textarea "hero"
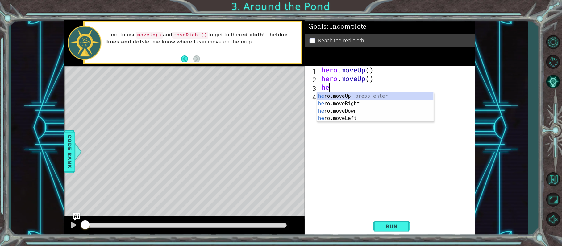
type textarea "her"
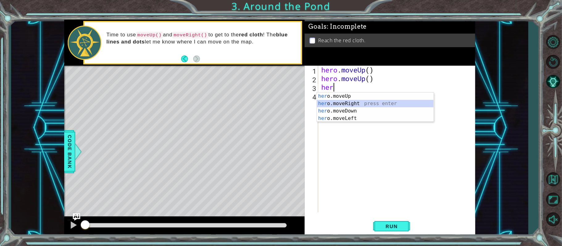
click at [327, 104] on div "her o.moveUp press enter her o.moveRight press enter her o.moveDown press enter…" at bounding box center [375, 115] width 117 height 44
type textarea "her"
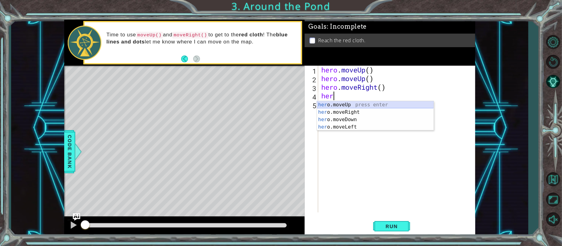
click at [335, 103] on div "her o.moveUp press enter her o.moveRight press enter her o.moveDown press enter…" at bounding box center [375, 123] width 117 height 44
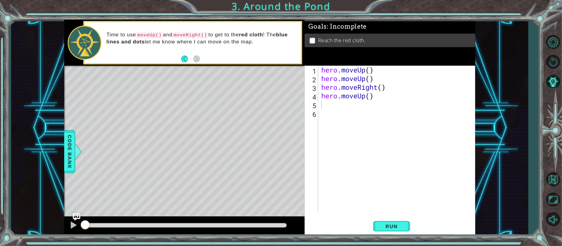
click at [399, 229] on span "Run" at bounding box center [391, 226] width 24 height 6
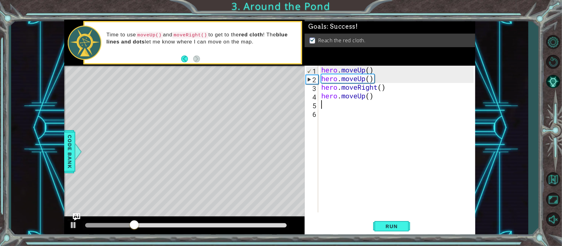
type textarea "hero.moveUp()"
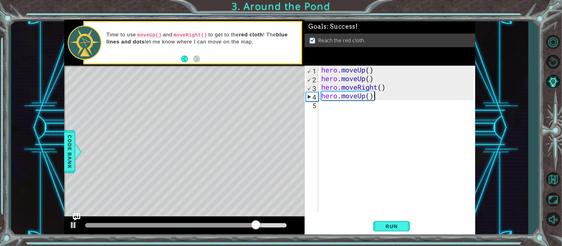
click at [67, 150] on span "Code Bank" at bounding box center [70, 152] width 10 height 38
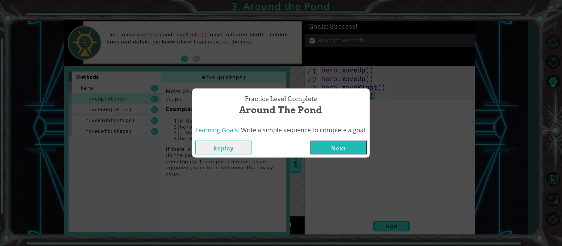
click at [221, 145] on button "Replay" at bounding box center [223, 148] width 56 height 14
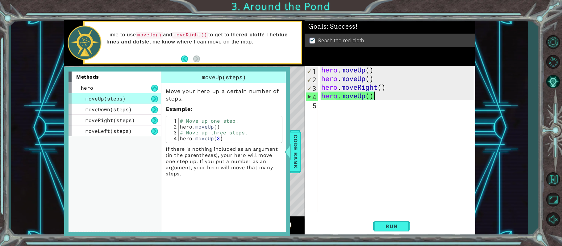
click at [137, 132] on div "moveLeft(steps)" at bounding box center [115, 131] width 93 height 11
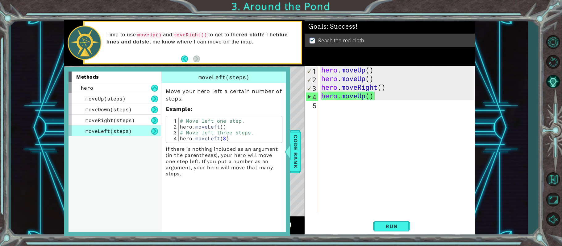
click at [135, 128] on div "moveLeft(steps)" at bounding box center [115, 131] width 93 height 11
click at [93, 83] on div "hero" at bounding box center [115, 87] width 93 height 11
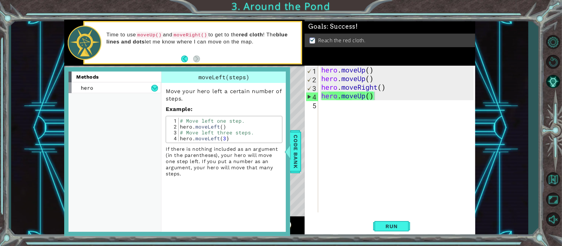
click at [112, 90] on div "hero" at bounding box center [115, 87] width 93 height 11
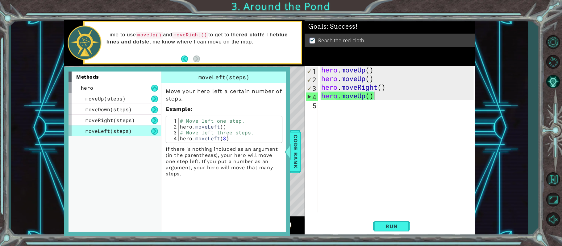
click at [286, 156] on div at bounding box center [288, 152] width 8 height 19
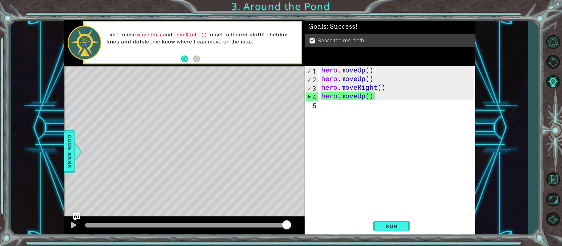
drag, startPoint x: 59, startPoint y: 141, endPoint x: 64, endPoint y: 148, distance: 8.3
click at [64, 148] on div "1 ההההההההההההההההההההההההההההההההההההההההההההההההההההההההההההההההההההההההההההה…" at bounding box center [269, 128] width 517 height 217
click at [65, 149] on span "Code Bank" at bounding box center [70, 152] width 10 height 38
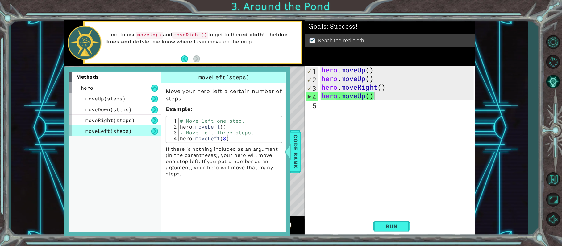
click at [298, 162] on span "Code Bank" at bounding box center [296, 152] width 10 height 38
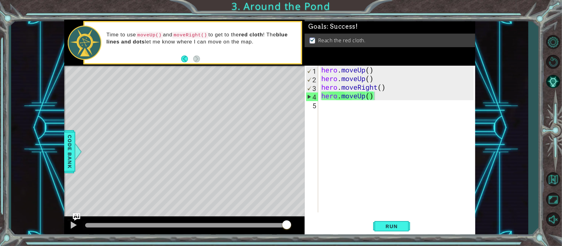
click at [383, 229] on span "Run" at bounding box center [391, 226] width 24 height 6
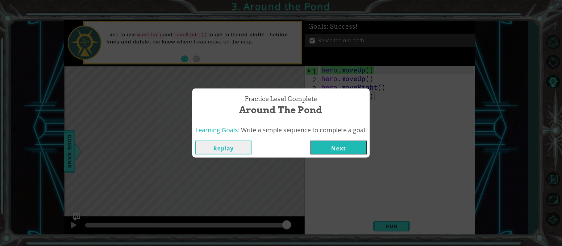
click at [326, 152] on button "Next" at bounding box center [339, 148] width 56 height 14
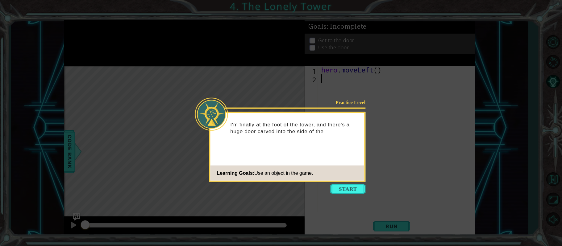
click at [344, 188] on button "Start" at bounding box center [348, 189] width 35 height 10
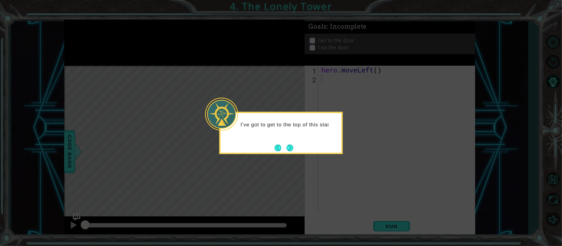
click at [288, 148] on button "Next" at bounding box center [289, 147] width 7 height 7
click at [289, 148] on button "Next" at bounding box center [289, 147] width 7 height 7
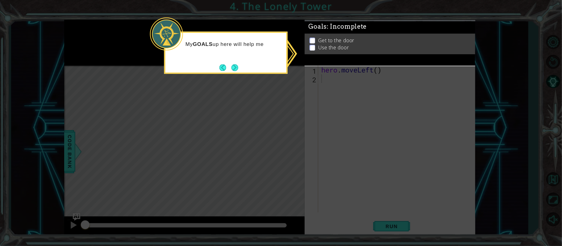
click at [233, 64] on button "Next" at bounding box center [234, 67] width 7 height 7
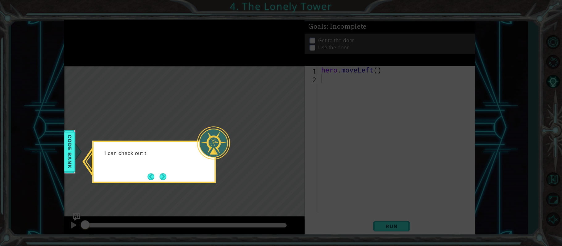
click at [206, 172] on div "I can check out t" at bounding box center [153, 162] width 123 height 42
click at [162, 176] on button "Next" at bounding box center [163, 177] width 9 height 9
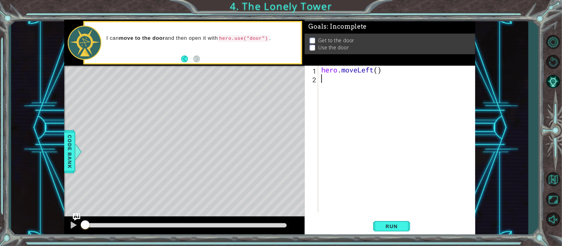
click at [378, 72] on div "hero . moveLeft ( )" at bounding box center [398, 148] width 157 height 164
type textarea "hero.moveLeft(2)"
click at [364, 87] on div "hero . moveLeft ( 2 )" at bounding box center [398, 148] width 157 height 164
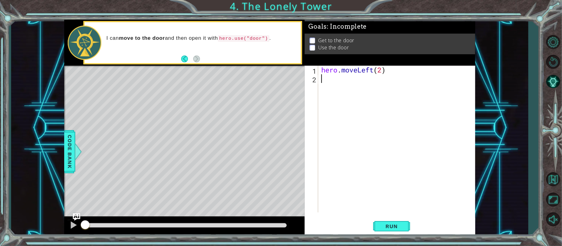
click at [381, 229] on span "Run" at bounding box center [391, 226] width 24 height 6
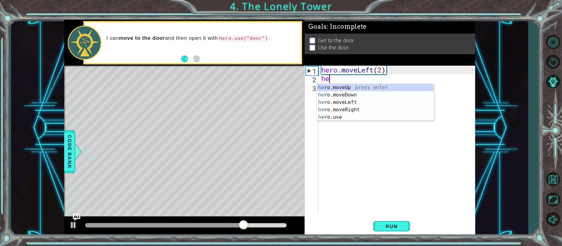
type textarea "her"
click at [339, 87] on div "her o.moveUp press enter her o.moveDown press enter her o.moveLeft press enter …" at bounding box center [375, 110] width 117 height 52
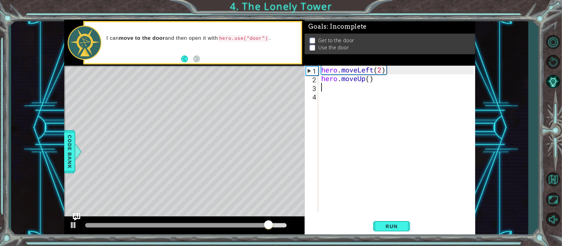
click at [369, 81] on div "hero . moveLeft ( 2 ) hero . moveUp ( )" at bounding box center [398, 148] width 157 height 164
type textarea "hero.moveUp(2)"
click at [329, 93] on div "hero . moveLeft ( 2 ) hero . moveUp ( 2 )" at bounding box center [398, 148] width 157 height 164
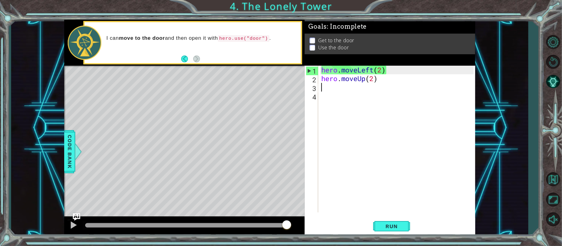
click at [329, 89] on div "hero . moveLeft ( 2 ) hero . moveUp ( 2 )" at bounding box center [398, 148] width 157 height 164
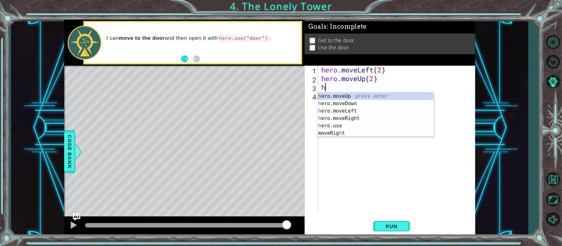
type textarea "her"
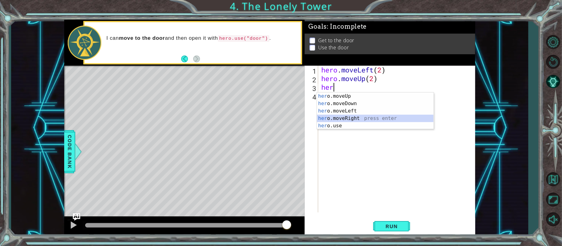
click at [350, 116] on div "her o.moveUp press enter her o.moveDown press enter her o.moveLeft press enter …" at bounding box center [375, 119] width 117 height 52
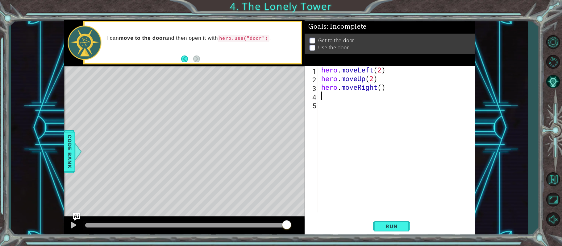
click at [381, 91] on div "hero . moveLeft ( 2 ) hero . moveUp ( 2 ) hero . moveRight ( )" at bounding box center [398, 148] width 157 height 164
type textarea "hero.moveRight(2)"
click at [345, 102] on div "hero . moveLeft ( 2 ) hero . moveUp ( 2 ) hero . moveRight ( 2 )" at bounding box center [398, 148] width 157 height 164
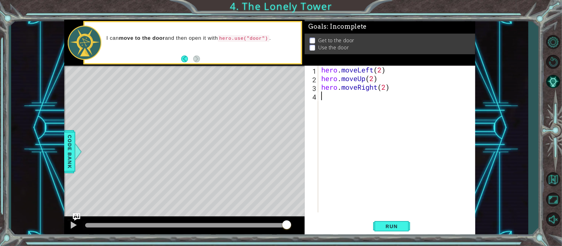
click at [395, 230] on button "Run" at bounding box center [391, 226] width 37 height 17
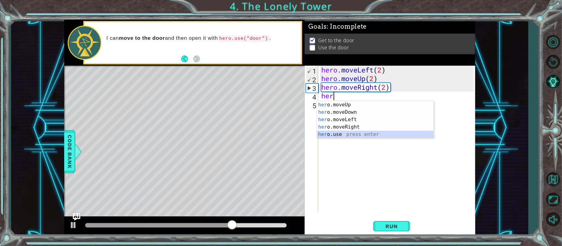
click at [342, 134] on div "her o.moveUp press enter her o.moveDown press enter her o.moveLeft press enter …" at bounding box center [375, 127] width 117 height 52
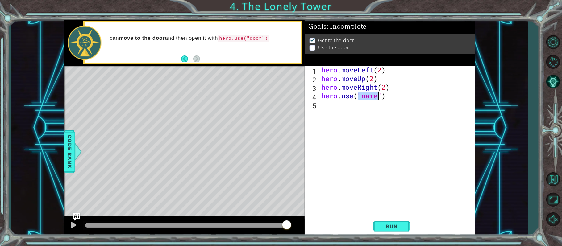
click at [373, 98] on div "hero . moveLeft ( 2 ) hero . moveUp ( 2 ) hero . moveRight ( 2 ) hero . use ( "…" at bounding box center [397, 139] width 154 height 147
click at [378, 97] on div "hero . moveLeft ( 2 ) hero . moveUp ( 2 ) hero . moveRight ( 2 ) hero . use ( "…" at bounding box center [398, 148] width 157 height 164
type textarea "hero.use("door")"
click at [389, 223] on span "Run" at bounding box center [391, 226] width 24 height 6
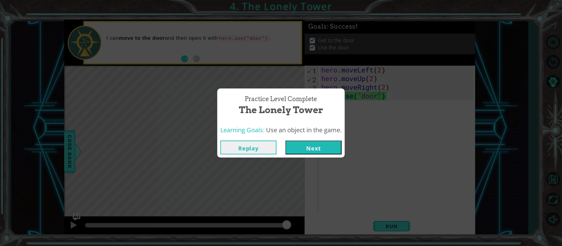
click at [312, 150] on button "Next" at bounding box center [314, 148] width 56 height 14
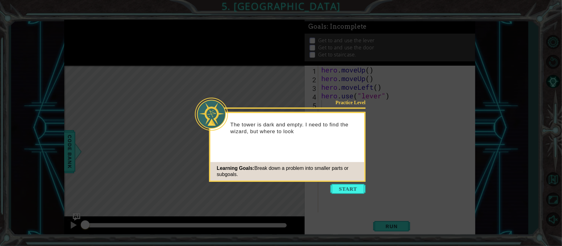
drag, startPoint x: 346, startPoint y: 189, endPoint x: 346, endPoint y: 185, distance: 3.7
click at [346, 186] on button "Start" at bounding box center [348, 189] width 35 height 10
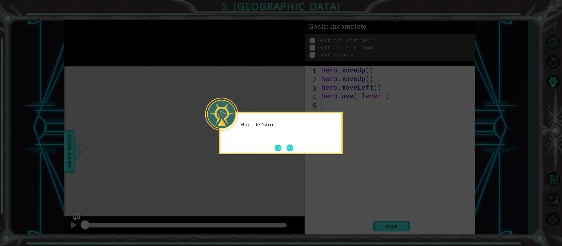
click at [290, 144] on button "Next" at bounding box center [290, 148] width 9 height 9
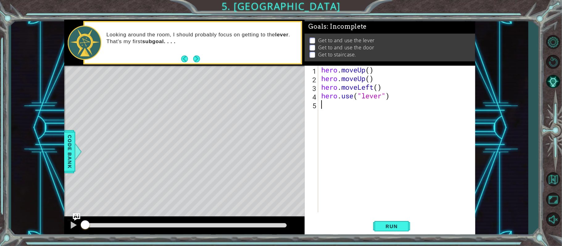
drag, startPoint x: 399, startPoint y: 224, endPoint x: 403, endPoint y: 224, distance: 3.7
click at [399, 224] on span "Run" at bounding box center [391, 226] width 24 height 6
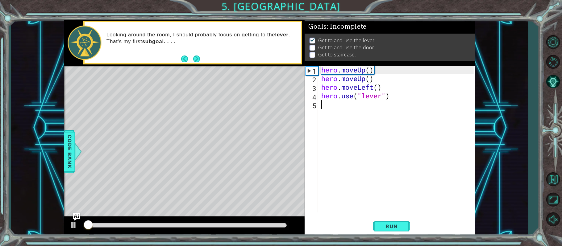
scroll to position [3, 0]
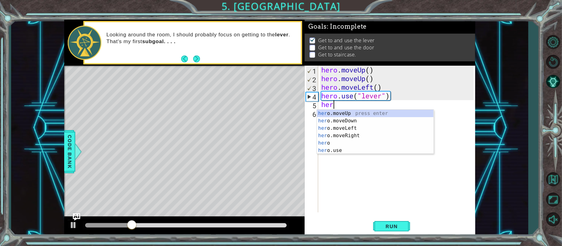
type textarea "hero"
drag, startPoint x: 349, startPoint y: 140, endPoint x: 348, endPoint y: 151, distance: 11.8
click at [350, 141] on div "hero press enter hero .moveUp press enter hero .moveDown press enter hero .move…" at bounding box center [375, 139] width 117 height 59
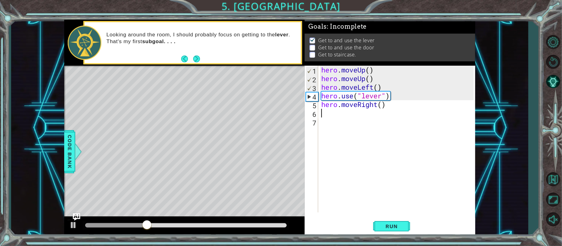
scroll to position [0, 0]
click at [383, 105] on div "hero . moveUp ( ) hero . moveUp ( ) hero . moveLeft ( ) hero . use ( "lever" ) …" at bounding box center [398, 148] width 157 height 164
type textarea "hero.moveRight(3)"
click at [327, 114] on div "hero . moveUp ( ) hero . moveUp ( ) hero . moveLeft ( ) hero . use ( "lever" ) …" at bounding box center [398, 148] width 157 height 164
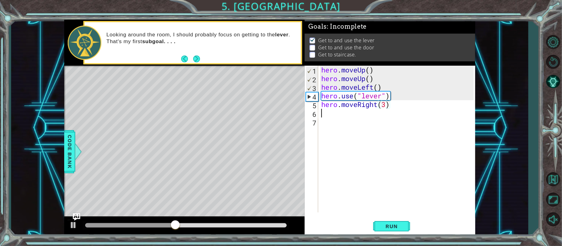
scroll to position [0, 0]
type textarea "hero.moveRight(3)"
click at [330, 114] on div "hero . moveUp ( ) hero . moveUp ( ) hero . moveLeft ( ) hero . use ( "lever" ) …" at bounding box center [398, 148] width 157 height 164
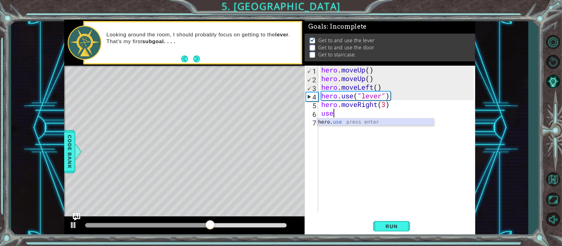
click at [361, 121] on div "hero. use press enter" at bounding box center [375, 130] width 117 height 22
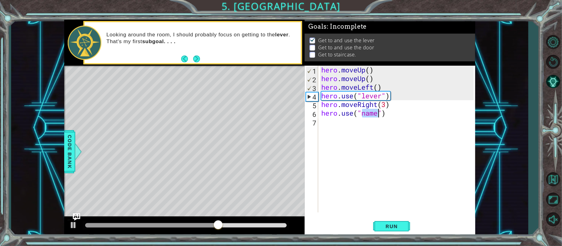
scroll to position [0, 2]
type textarea "hero.use("door")"
click at [361, 125] on div "hero . moveUp ( ) hero . moveUp ( ) hero . moveLeft ( ) hero . use ( "lever" ) …" at bounding box center [398, 148] width 157 height 164
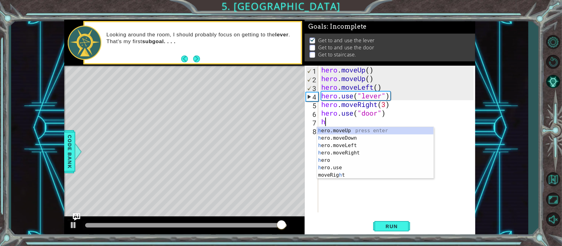
type textarea "her"
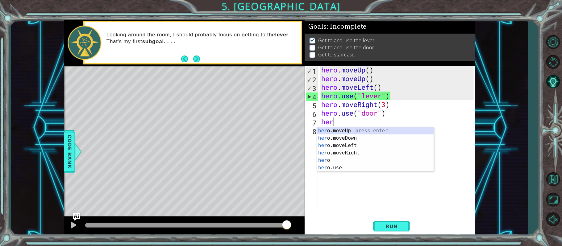
click at [357, 130] on div "her o.moveUp press enter her o.moveDown press enter her o.moveLeft press enter …" at bounding box center [375, 156] width 117 height 59
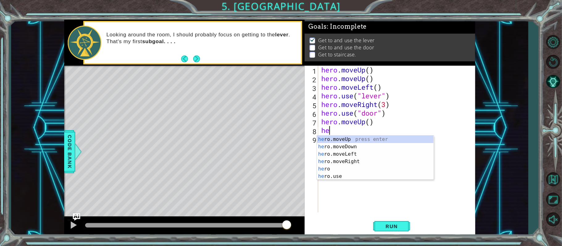
type textarea "her"
click at [353, 152] on div "her o.moveUp press enter her o.moveDown press enter her o.moveLeft press enter …" at bounding box center [375, 165] width 117 height 59
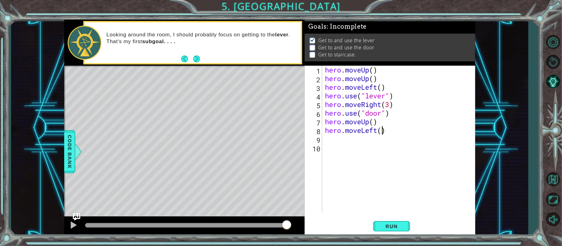
click at [383, 134] on div "hero . moveUp ( ) hero . moveUp ( ) hero . moveLeft ( ) hero . use ( "lever" ) …" at bounding box center [400, 148] width 153 height 164
click at [374, 123] on div "hero . moveUp ( ) hero . moveUp ( ) hero . moveLeft ( ) hero . use ( "lever" ) …" at bounding box center [400, 148] width 153 height 164
type textarea "hero.moveUp(1)"
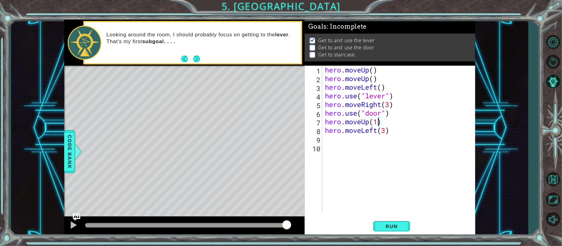
click at [373, 149] on div "hero . moveUp ( ) hero . moveUp ( ) hero . moveLeft ( ) hero . use ( "lever" ) …" at bounding box center [400, 148] width 153 height 164
click at [363, 137] on div "hero . moveUp ( ) hero . moveUp ( ) hero . moveLeft ( ) hero . use ( "lever" ) …" at bounding box center [400, 148] width 153 height 164
type textarea "hero.moveLeft(3)"
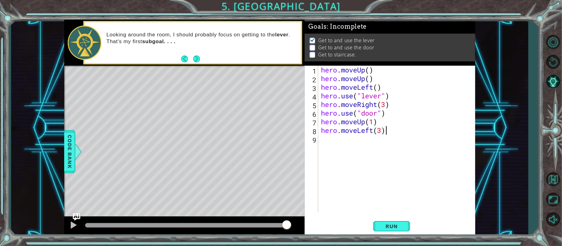
drag, startPoint x: 343, startPoint y: 144, endPoint x: 346, endPoint y: 140, distance: 4.6
click at [345, 141] on div "hero . moveUp ( ) hero . moveUp ( ) hero . moveLeft ( ) hero . use ( "lever" ) …" at bounding box center [398, 148] width 157 height 164
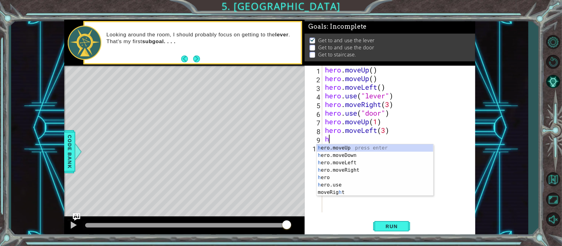
type textarea "her"
click at [402, 146] on div "her o.moveUp press enter her o.moveDown press enter her o.moveLeft press enter …" at bounding box center [379, 173] width 117 height 59
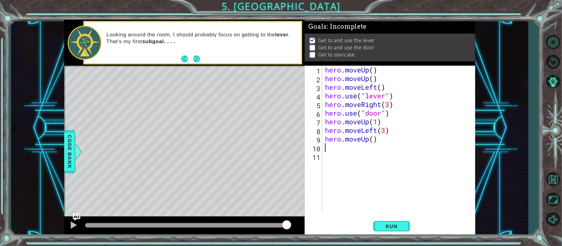
click at [389, 223] on button "Run" at bounding box center [391, 226] width 37 height 17
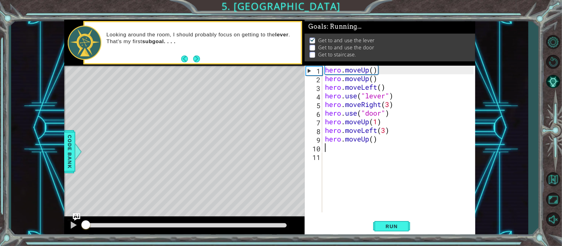
scroll to position [3, 0]
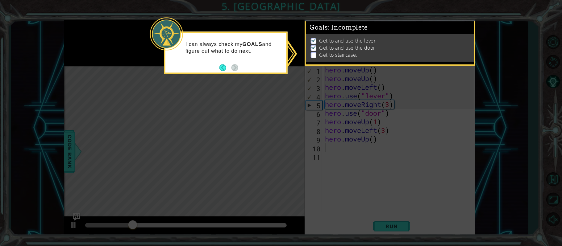
click at [226, 69] on button "Back" at bounding box center [225, 67] width 12 height 7
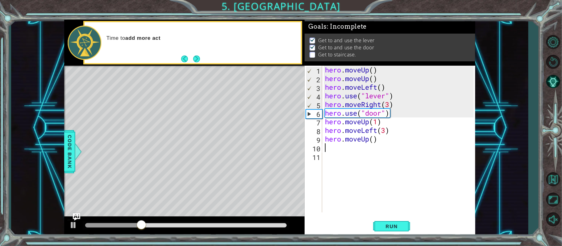
click at [198, 56] on button "Next" at bounding box center [197, 59] width 10 height 10
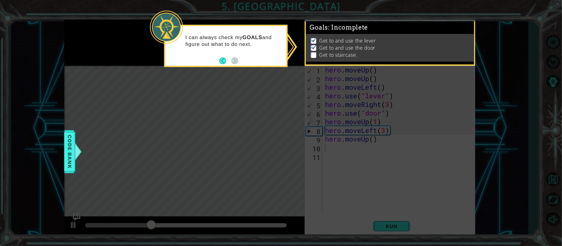
click at [226, 63] on button "Back" at bounding box center [225, 60] width 12 height 7
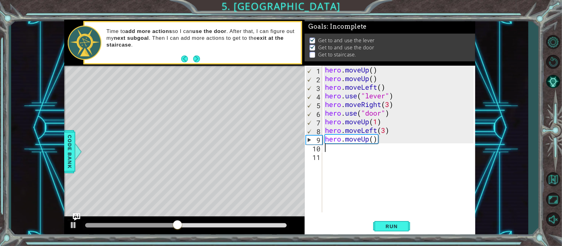
click at [376, 123] on div "hero . moveUp ( ) hero . moveUp ( ) hero . moveLeft ( ) hero . use ( "lever" ) …" at bounding box center [400, 148] width 153 height 164
type textarea "hero.moveUp(2)"
click at [394, 227] on span "Run" at bounding box center [391, 226] width 24 height 6
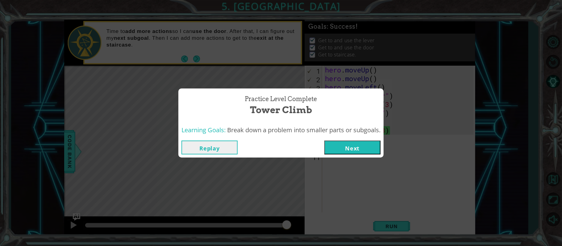
click at [347, 147] on button "Next" at bounding box center [352, 148] width 56 height 14
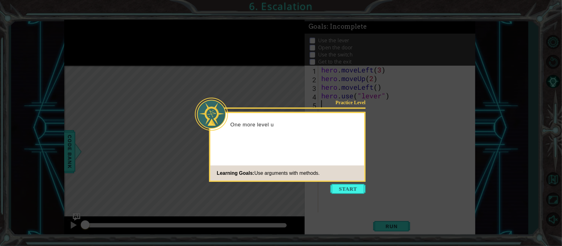
click at [329, 189] on icon at bounding box center [281, 123] width 562 height 246
click at [333, 188] on button "Start" at bounding box center [348, 189] width 35 height 10
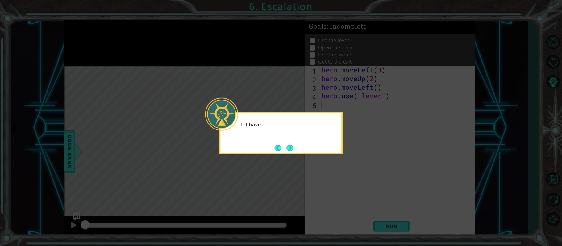
click at [291, 152] on button "Next" at bounding box center [290, 148] width 8 height 8
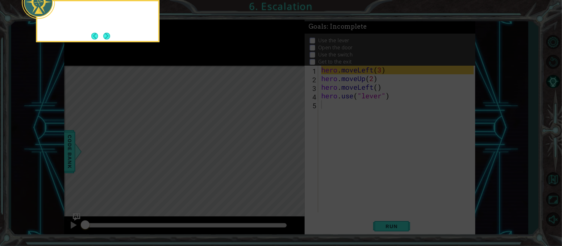
click at [291, 153] on icon at bounding box center [281, 36] width 562 height 419
click at [107, 34] on button "Next" at bounding box center [106, 35] width 7 height 7
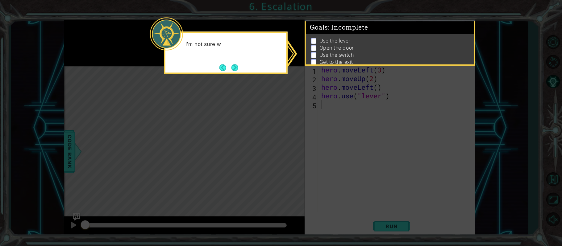
click at [234, 68] on button "Next" at bounding box center [235, 68] width 10 height 10
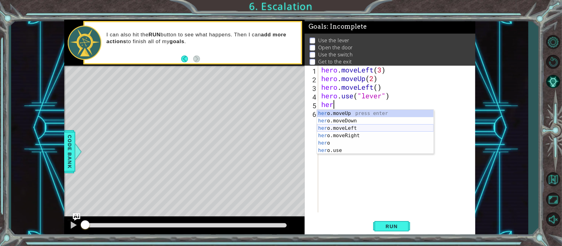
click at [330, 128] on div "her o.moveUp press enter her o.moveDown press enter her o.moveLeft press enter …" at bounding box center [375, 139] width 117 height 59
type textarea "hero.moveLeft(1)"
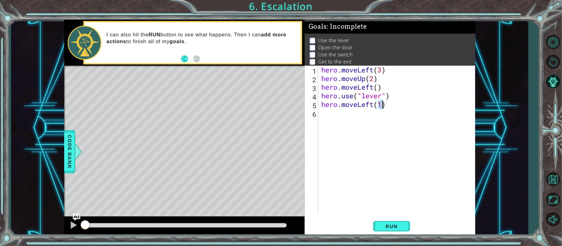
click at [340, 120] on div "hero . moveLeft ( 3 ) hero . moveUp ( 2 ) hero . moveLeft ( ) hero . use ( "lev…" at bounding box center [398, 148] width 157 height 164
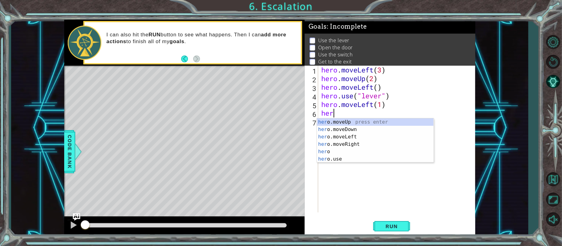
scroll to position [0, 0]
drag, startPoint x: 352, startPoint y: 132, endPoint x: 353, endPoint y: 123, distance: 9.0
click at [352, 132] on div "hero press enter hero .moveUp press enter hero .moveDown press enter hero .move…" at bounding box center [375, 148] width 117 height 59
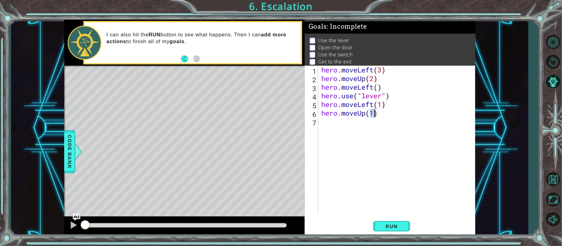
type textarea "hero.moveUp(2)"
drag, startPoint x: 341, startPoint y: 127, endPoint x: 341, endPoint y: 122, distance: 5.2
click at [341, 125] on div "hero . moveLeft ( 3 ) hero . moveUp ( 2 ) hero . moveLeft ( ) hero . use ( "lev…" at bounding box center [398, 148] width 157 height 164
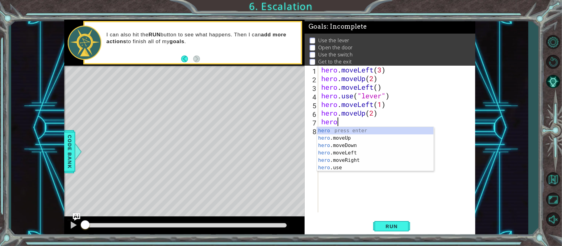
scroll to position [0, 0]
click at [347, 162] on div "hero press enter hero .moveUp press enter hero .moveDown press enter hero .move…" at bounding box center [375, 156] width 117 height 59
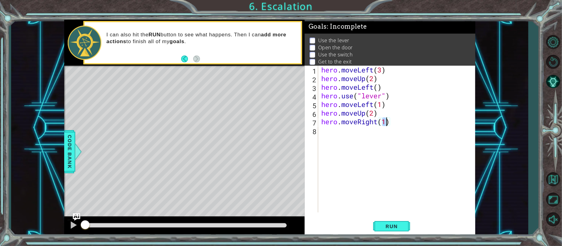
scroll to position [0, 2]
drag, startPoint x: 382, startPoint y: 225, endPoint x: 389, endPoint y: 225, distance: 7.1
click at [382, 224] on span "Run" at bounding box center [391, 226] width 24 height 6
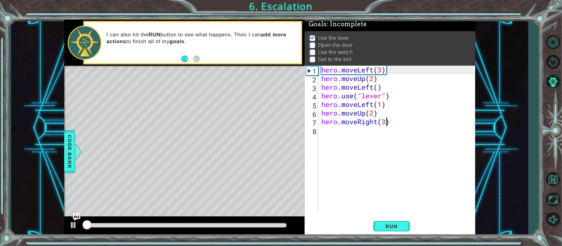
scroll to position [6, 0]
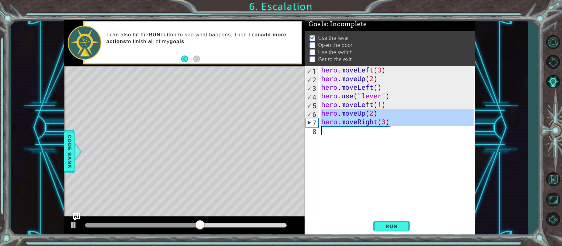
drag, startPoint x: 315, startPoint y: 114, endPoint x: 323, endPoint y: 131, distance: 18.5
click at [323, 131] on div "hero.moveRight(3) 1 2 3 4 5 6 7 8 hero . moveLeft ( 3 ) hero . moveUp ( 2 ) her…" at bounding box center [389, 139] width 169 height 147
type textarea "hero.moveRight(3)"
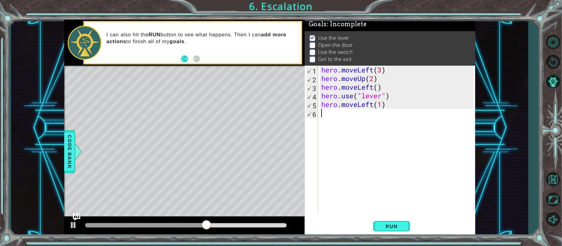
scroll to position [0, 0]
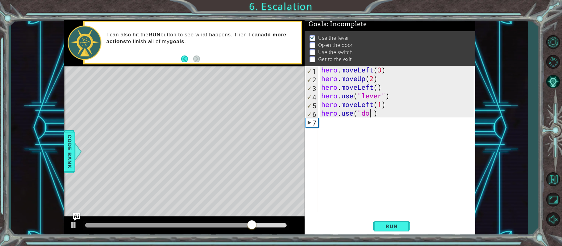
type textarea "hero.use("door")"
click at [343, 127] on div "hero . moveLeft ( 3 ) hero . moveUp ( 2 ) hero . moveLeft ( ) hero . use ( "lev…" at bounding box center [398, 148] width 157 height 164
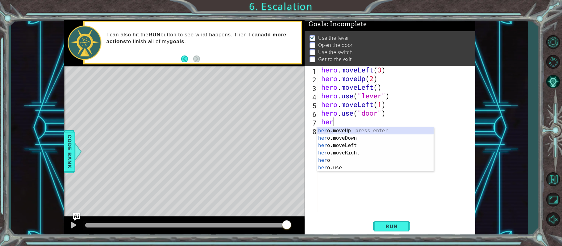
click at [357, 134] on div "her o.moveUp press enter her o.moveDown press enter her o.moveLeft press enter …" at bounding box center [375, 156] width 117 height 59
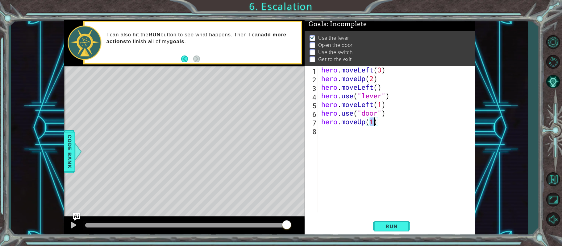
type textarea "hero.moveUp(2)"
click at [361, 131] on div "hero . moveLeft ( 3 ) hero . moveUp ( 2 ) hero . moveLeft ( ) hero . use ( "lev…" at bounding box center [398, 148] width 157 height 164
click at [359, 138] on div "hero.move Ri ght press enter" at bounding box center [375, 147] width 117 height 22
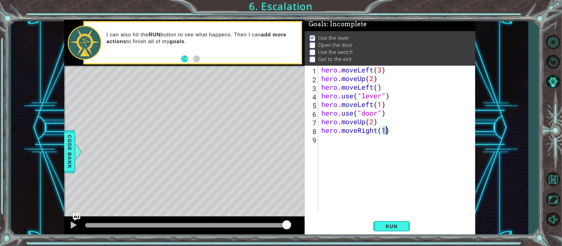
scroll to position [0, 2]
type textarea "hero.moveRight(3)"
click at [393, 228] on span "Run" at bounding box center [391, 226] width 24 height 6
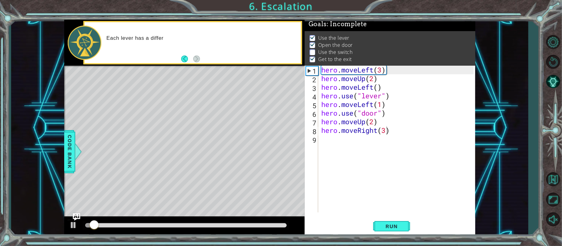
click at [393, 221] on button "Run" at bounding box center [391, 226] width 37 height 17
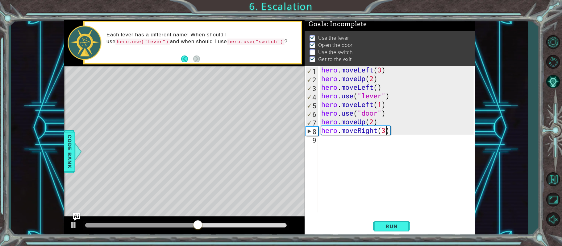
click at [341, 145] on div "hero . moveLeft ( 3 ) hero . moveUp ( 2 ) hero . moveLeft ( ) hero . use ( "lev…" at bounding box center [398, 148] width 157 height 164
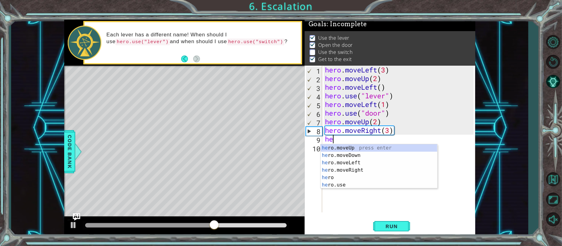
click at [339, 145] on div "he ro.moveUp press enter he ro.moveDown press enter he ro.moveLeft press enter …" at bounding box center [379, 173] width 117 height 59
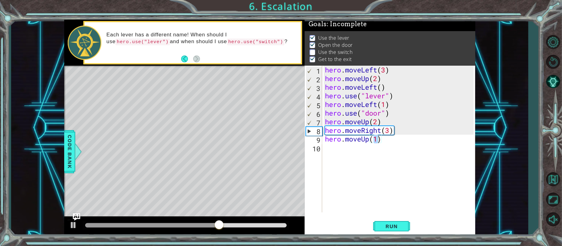
click at [383, 226] on span "Run" at bounding box center [391, 226] width 24 height 6
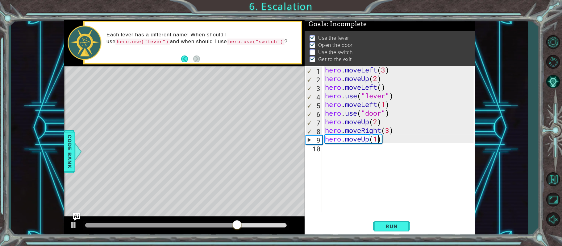
click at [386, 131] on div "hero . moveLeft ( 3 ) hero . moveUp ( 2 ) hero . moveLeft ( ) hero . use ( "lev…" at bounding box center [400, 148] width 153 height 164
click at [390, 132] on div "hero . moveLeft ( 3 ) hero . moveUp ( 2 ) hero . moveLeft ( ) hero . use ( "lev…" at bounding box center [400, 148] width 153 height 164
click at [375, 140] on div "hero . moveLeft ( 3 ) hero . moveUp ( 2 ) hero . moveLeft ( ) hero . use ( "lev…" at bounding box center [400, 148] width 153 height 164
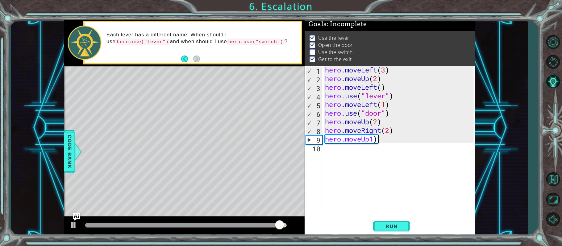
click at [380, 141] on div "hero . moveLeft ( 3 ) hero . moveUp ( 2 ) hero . moveLeft ( ) hero . use ( "lev…" at bounding box center [400, 148] width 153 height 164
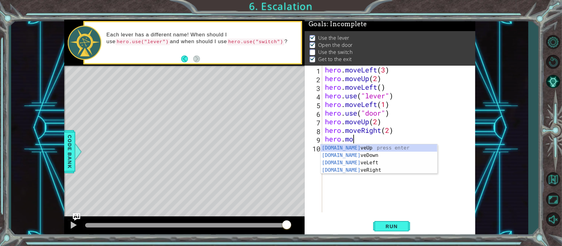
scroll to position [0, 0]
type textarea "h"
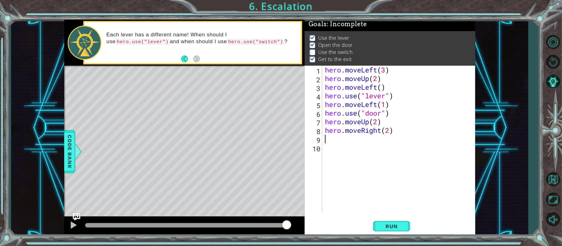
type textarea "hero.moveRight(2)"
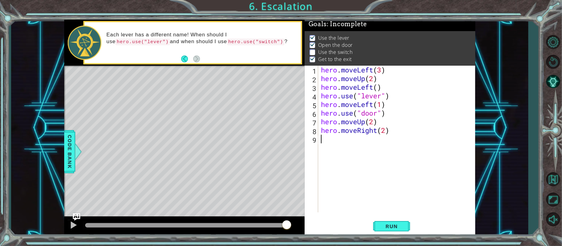
click at [378, 140] on div "hero . moveLeft ( 3 ) hero . moveUp ( 2 ) hero . moveLeft ( ) hero . use ( "lev…" at bounding box center [398, 148] width 157 height 164
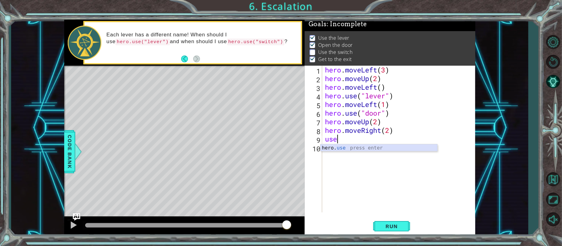
click at [336, 149] on div "hero. use press enter" at bounding box center [379, 155] width 117 height 22
type textarea "hero.use("lever")"
click at [355, 147] on div "hero . moveLeft ( 3 ) hero . moveUp ( 2 ) hero . moveLeft ( ) hero . use ( "lev…" at bounding box center [400, 148] width 153 height 164
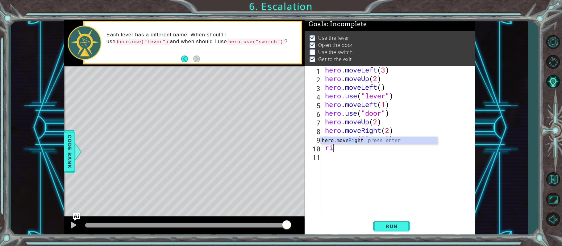
type textarea "hero.moveRight(1)"
drag, startPoint x: 321, startPoint y: 153, endPoint x: 344, endPoint y: 158, distance: 22.7
click at [325, 154] on div "hero.moveRight(1) 1 2 3 4 5 6 7 8 9 10 11 hero . moveLeft ( 3 ) hero . moveUp (…" at bounding box center [389, 139] width 169 height 147
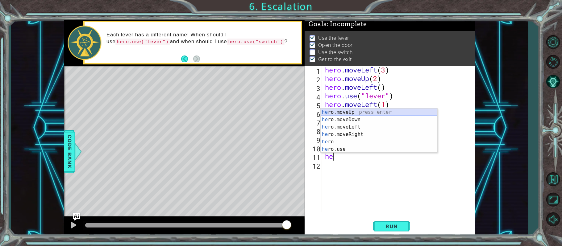
click at [357, 114] on div "he ro.moveUp press enter he ro.moveDown press enter he ro.moveLeft press enter …" at bounding box center [379, 138] width 117 height 59
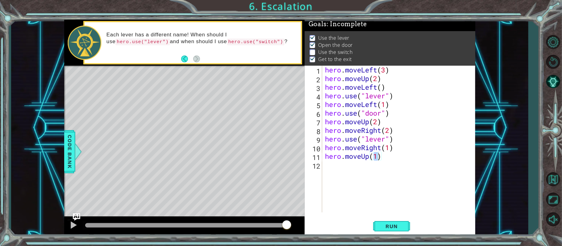
click at [399, 229] on span "Run" at bounding box center [391, 226] width 24 height 6
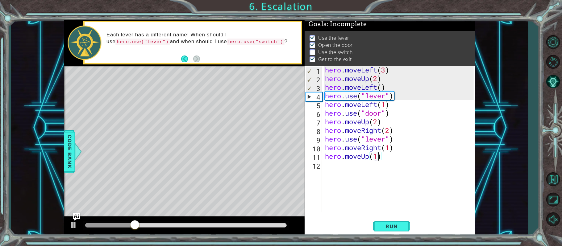
click at [384, 141] on div "hero . moveLeft ( 3 ) hero . moveUp ( 2 ) hero . moveLeft ( ) hero . use ( "lev…" at bounding box center [400, 148] width 153 height 164
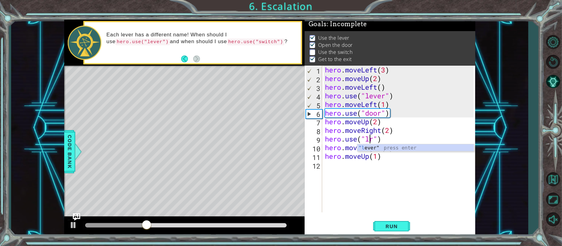
click at [370, 141] on div "hero . moveLeft ( 3 ) hero . moveUp ( 2 ) hero . moveLeft ( ) hero . use ( "lev…" at bounding box center [400, 148] width 153 height 164
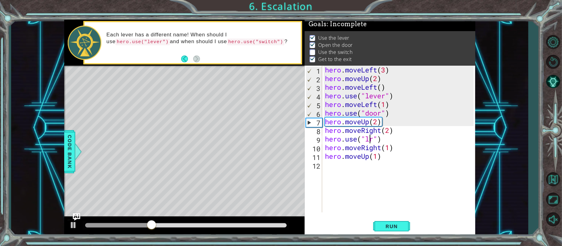
click at [373, 142] on div "hero . moveLeft ( 3 ) hero . moveUp ( 2 ) hero . moveLeft ( ) hero . use ( "lev…" at bounding box center [400, 148] width 153 height 164
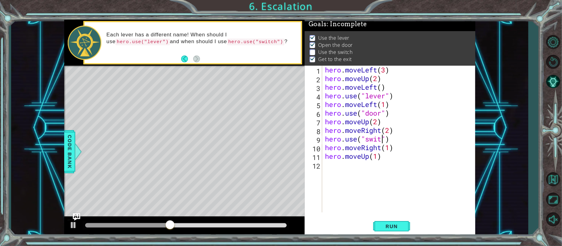
type textarea "hero.use("switch")"
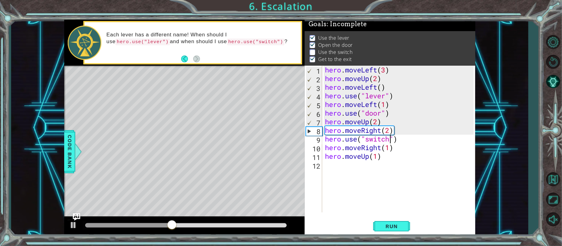
scroll to position [0, 3]
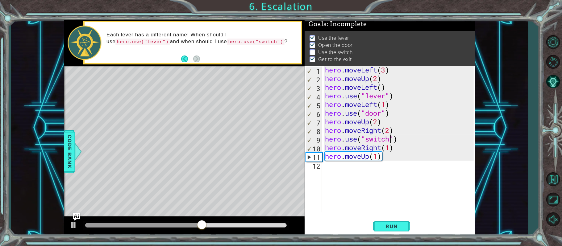
click at [392, 175] on div "hero . moveLeft ( 3 ) hero . moveUp ( 2 ) hero . moveLeft ( ) hero . use ( "lev…" at bounding box center [400, 148] width 153 height 164
click at [394, 229] on span "Run" at bounding box center [391, 226] width 24 height 6
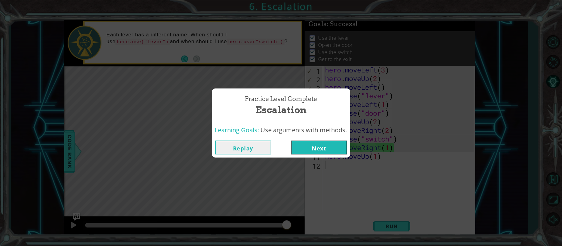
click at [312, 148] on button "Next" at bounding box center [319, 148] width 56 height 14
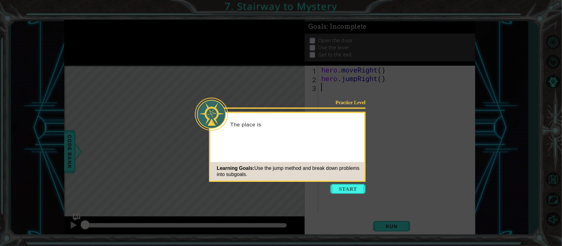
click at [350, 188] on button "Start" at bounding box center [348, 189] width 35 height 10
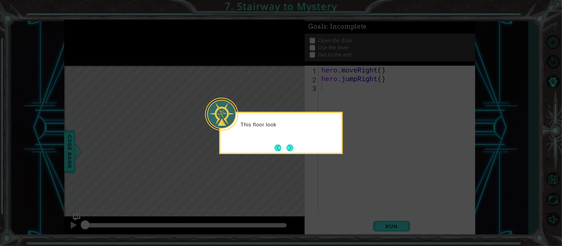
click at [291, 147] on button "Next" at bounding box center [290, 148] width 8 height 8
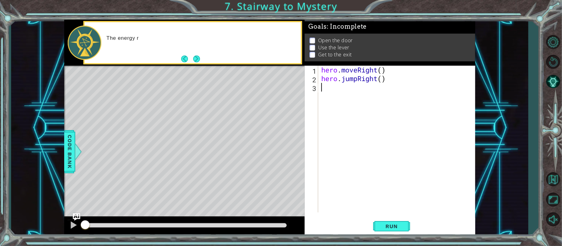
click at [198, 53] on div "The energy r" at bounding box center [193, 42] width 216 height 41
click at [197, 56] on button "Next" at bounding box center [196, 59] width 7 height 7
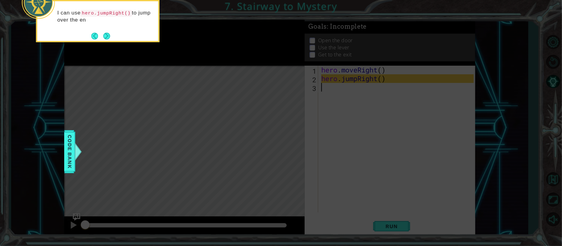
drag, startPoint x: 109, startPoint y: 36, endPoint x: 147, endPoint y: 40, distance: 38.4
click at [111, 36] on button "Next" at bounding box center [106, 35] width 7 height 7
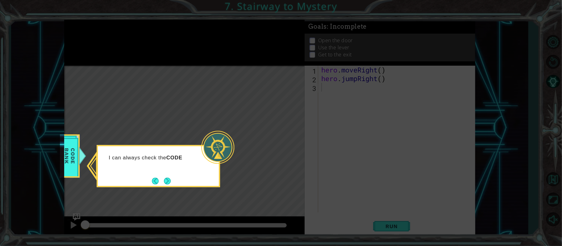
click at [173, 180] on div "I can always check the CODE" at bounding box center [158, 166] width 123 height 42
click at [167, 180] on button "Next" at bounding box center [167, 181] width 9 height 9
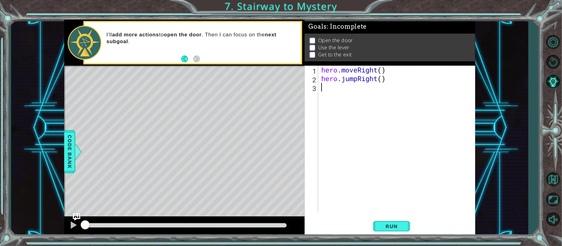
click at [344, 102] on div "hero . moveRight ( ) hero . jumpRight ( )" at bounding box center [398, 148] width 157 height 164
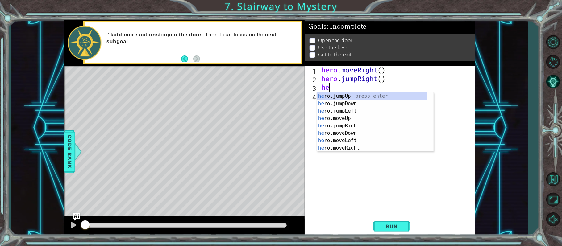
type textarea "h"
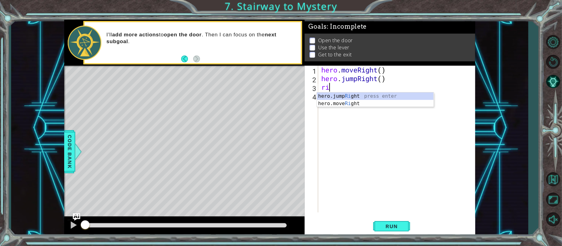
type textarea "righ"
click at [347, 97] on div "hero.jump Righ t press enter hero.move Righ t press enter" at bounding box center [375, 108] width 117 height 30
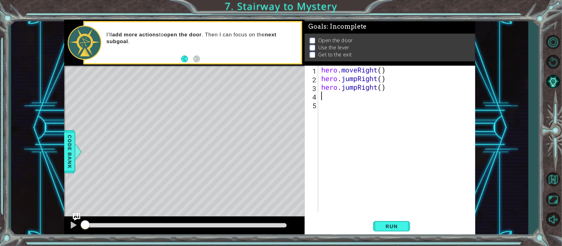
click at [390, 90] on div "hero . moveRight ( ) hero . jumpRight ( ) hero . jumpRight ( )" at bounding box center [398, 148] width 157 height 164
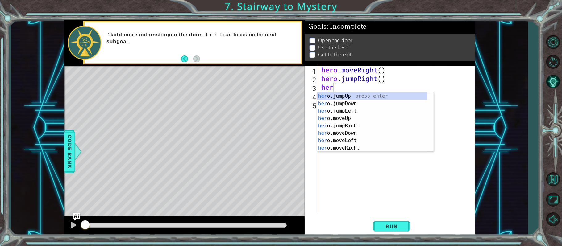
type textarea "h"
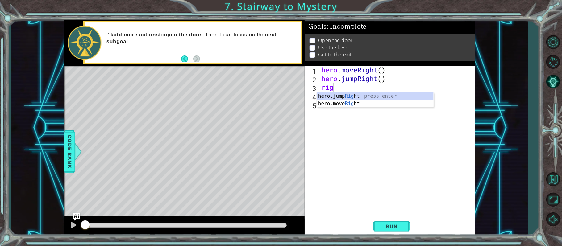
scroll to position [0, 0]
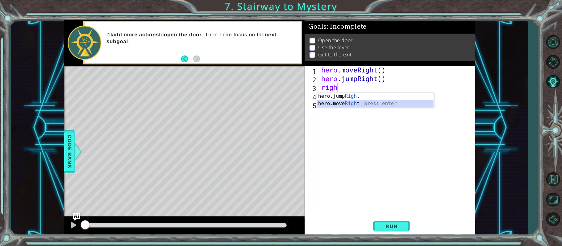
click at [349, 104] on div "hero.jump Righ t press enter hero.move Righ t press enter" at bounding box center [375, 108] width 117 height 30
type textarea "hero.moveRight(1)"
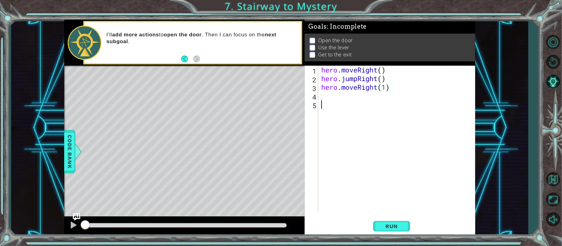
drag, startPoint x: 364, startPoint y: 109, endPoint x: 364, endPoint y: 100, distance: 9.0
click at [364, 109] on div "hero . moveRight ( ) hero . jumpRight ( ) hero . moveRight ( 1 )" at bounding box center [398, 148] width 157 height 164
click at [364, 100] on div "hero . moveRight ( ) hero . jumpRight ( ) hero . moveRight ( 1 )" at bounding box center [398, 148] width 157 height 164
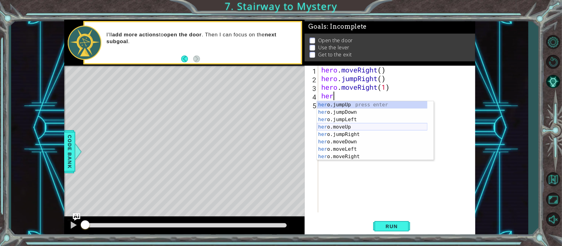
click at [355, 129] on div "her o.jumpUp press enter her o.jumpDown press enter her o.jumpLeft press enter …" at bounding box center [372, 138] width 111 height 74
type textarea "hero.moveUp(1)"
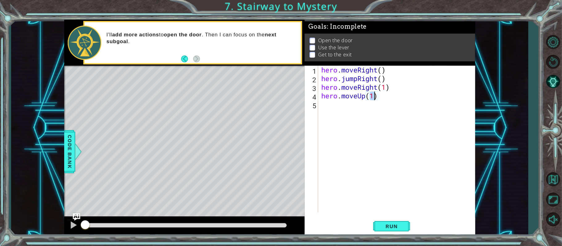
click at [340, 111] on div "hero . moveRight ( ) hero . jumpRight ( ) hero . moveRight ( 1 ) hero . moveUp …" at bounding box center [398, 148] width 157 height 164
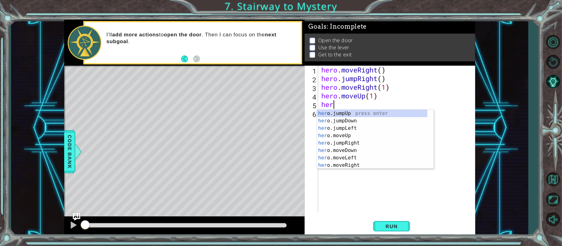
type textarea "h"
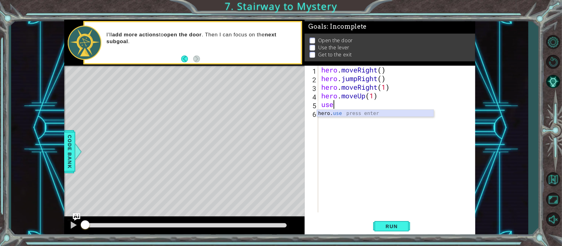
click at [332, 111] on div "hero. use press enter" at bounding box center [375, 121] width 117 height 22
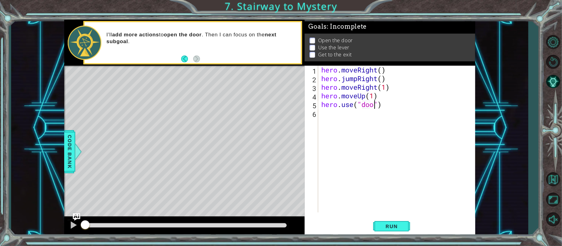
type textarea "hero.use("door")"
click at [368, 111] on div "hero . moveRight ( ) hero . jumpRight ( ) hero . moveRight ( 1 ) hero . moveUp …" at bounding box center [398, 148] width 157 height 164
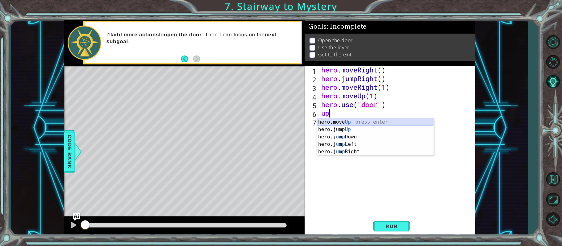
click at [333, 125] on div "hero.move Up press enter hero.jump Up press enter hero.j u m p Down press enter…" at bounding box center [375, 145] width 117 height 52
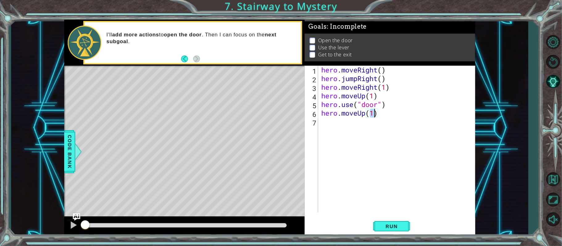
scroll to position [0, 2]
type textarea "hero.moveUp(2)"
click at [320, 121] on div "hero . moveRight ( ) hero . jumpRight ( ) hero . moveRight ( 1 ) hero . moveUp …" at bounding box center [398, 148] width 157 height 164
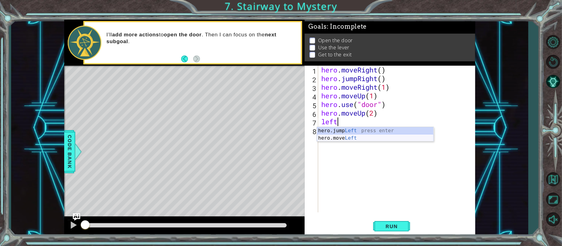
scroll to position [0, 0]
click at [340, 138] on div "hero.jump Left press enter hero.move Left press enter" at bounding box center [375, 142] width 117 height 30
type textarea "hero.moveLeft(1)"
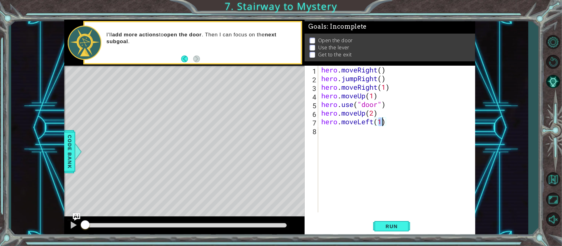
click at [339, 147] on div "hero . moveRight ( ) hero . jumpRight ( ) hero . moveRight ( 1 ) hero . moveUp …" at bounding box center [398, 148] width 157 height 164
click at [336, 142] on div "hero. use press enter" at bounding box center [375, 147] width 117 height 22
click at [184, 60] on button "Back" at bounding box center [187, 59] width 12 height 7
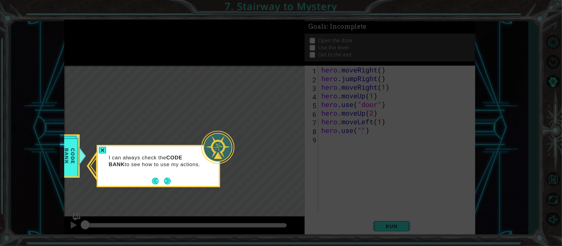
click at [170, 179] on button "Next" at bounding box center [167, 181] width 7 height 7
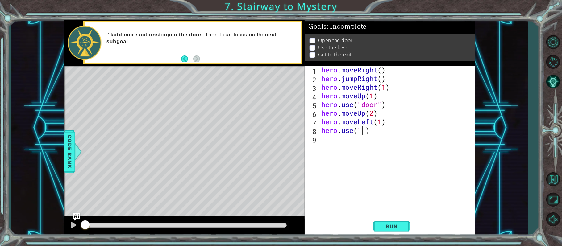
click at [67, 152] on span "Code Bank" at bounding box center [70, 152] width 10 height 38
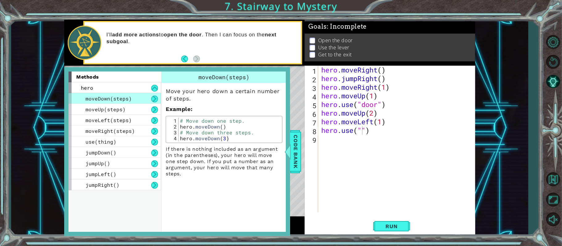
click at [288, 153] on div at bounding box center [288, 152] width 8 height 19
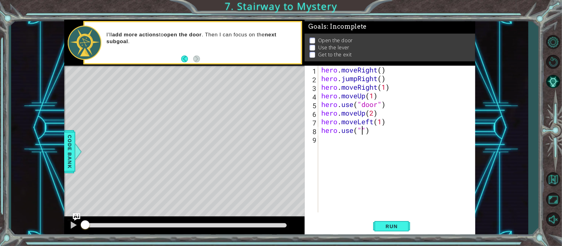
click at [362, 134] on div "hero . moveRight ( ) hero . jumpRight ( ) hero . moveRight ( 1 ) hero . moveUp …" at bounding box center [398, 148] width 157 height 164
type textarea "hero.use("lever")"
click at [335, 141] on div "hero . moveRight ( ) hero . jumpRight ( ) hero . moveRight ( 1 ) hero . moveUp …" at bounding box center [398, 148] width 157 height 164
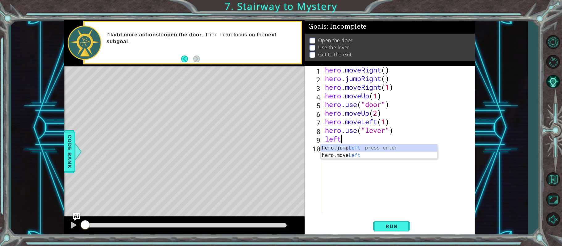
scroll to position [0, 0]
click at [347, 156] on div "hero.jump Left press enter hero.move Left press enter" at bounding box center [379, 159] width 117 height 30
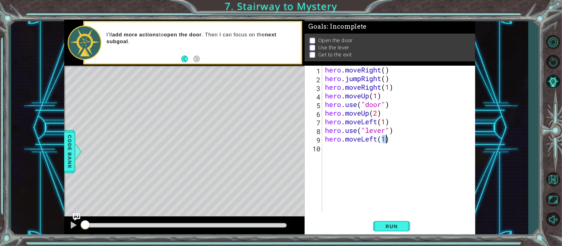
type textarea "hero.moveLeft(2)"
click at [350, 151] on div "hero . moveRight ( ) hero . jumpRight ( ) hero . moveRight ( 1 ) hero . moveUp …" at bounding box center [400, 148] width 153 height 164
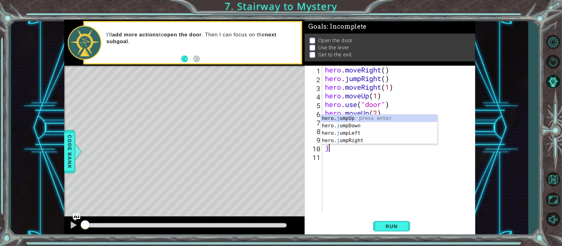
type textarea "ju"
click at [339, 119] on div "hero. ju mpUp press enter hero. ju mpDown press enter hero. [PERSON_NAME] mpLef…" at bounding box center [379, 137] width 117 height 44
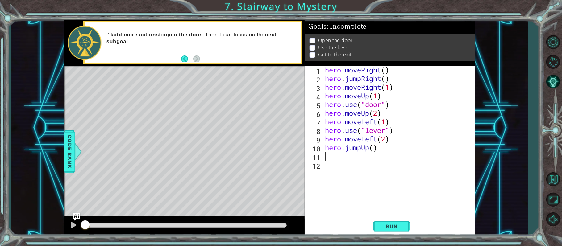
click at [375, 149] on div "hero . moveRight ( ) hero . jumpRight ( ) hero . moveRight ( 1 ) hero . moveUp …" at bounding box center [400, 148] width 153 height 164
type textarea "hero.jumpUp(1)"
click at [336, 161] on div "hero . moveRight ( ) hero . jumpRight ( ) hero . moveRight ( 1 ) hero . moveUp …" at bounding box center [400, 148] width 153 height 164
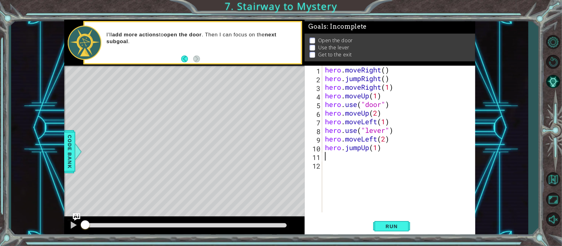
type textarea "hero.jumpUp(1)"
click at [332, 159] on div "hero . moveRight ( ) hero . jumpRight ( ) hero . moveRight ( 1 ) hero . moveUp …" at bounding box center [400, 148] width 153 height 164
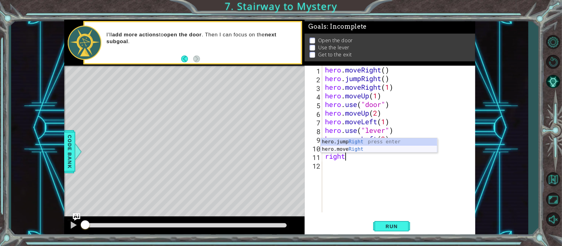
click at [334, 151] on div "hero.jump Right press enter hero.move Right press enter" at bounding box center [379, 153] width 117 height 30
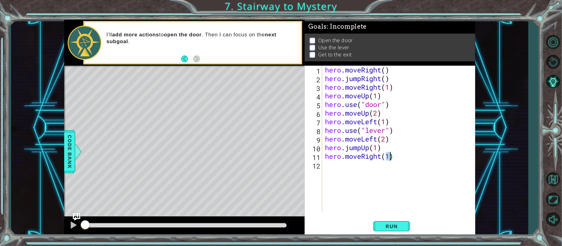
scroll to position [0, 2]
type textarea "hero.moveRight(2)"
click at [403, 223] on button "Run" at bounding box center [391, 226] width 37 height 17
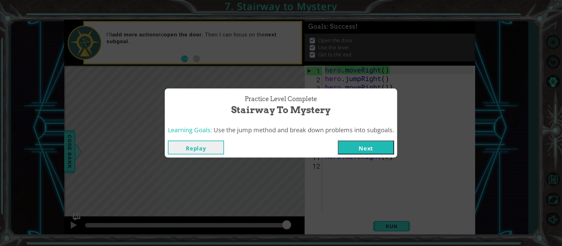
click at [358, 144] on button "Next" at bounding box center [366, 148] width 56 height 14
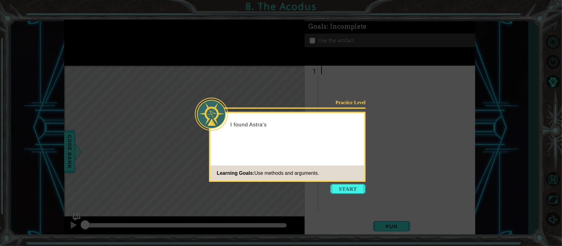
click at [356, 187] on button "Start" at bounding box center [348, 189] width 35 height 10
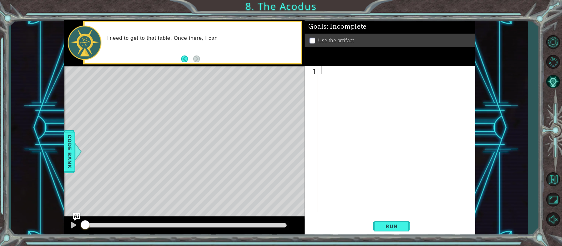
click at [186, 60] on button "Back" at bounding box center [187, 59] width 12 height 7
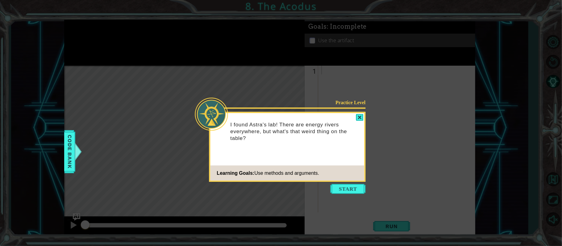
click at [346, 188] on button "Start" at bounding box center [348, 189] width 35 height 10
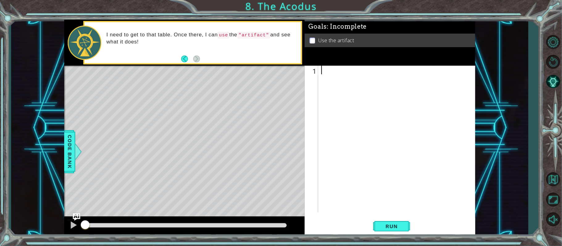
click at [185, 61] on button "Back" at bounding box center [187, 59] width 12 height 7
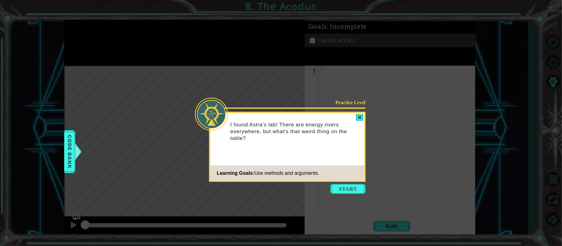
click at [349, 187] on button "Start" at bounding box center [348, 189] width 35 height 10
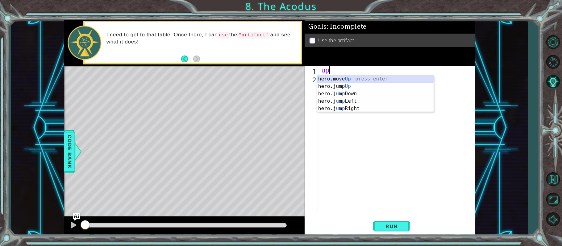
click at [332, 78] on div "hero.move Up press enter hero.jump Up press enter hero.j u m p Down press enter…" at bounding box center [375, 101] width 117 height 52
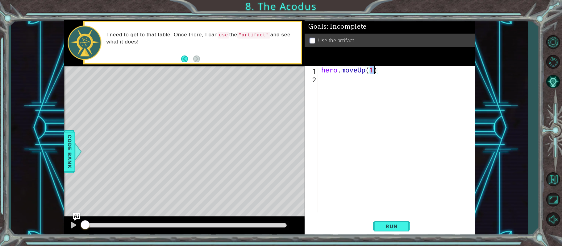
type textarea "hero.moveUp(2)"
click at [356, 86] on div "hero . moveUp ( 2 )" at bounding box center [398, 148] width 157 height 164
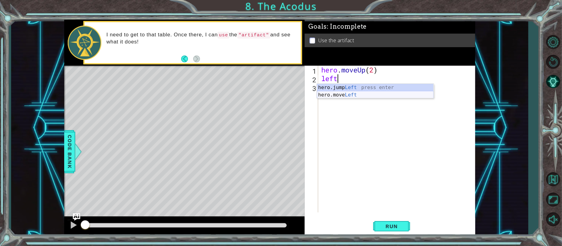
click at [352, 94] on div "hero.jump Left press enter hero.move Left press enter" at bounding box center [375, 99] width 117 height 30
type textarea "hero.moveLeft(1)"
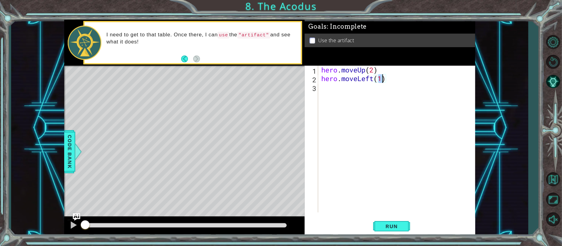
click at [348, 90] on div "hero . moveUp ( 2 ) hero . moveLeft ( 1 )" at bounding box center [398, 148] width 157 height 164
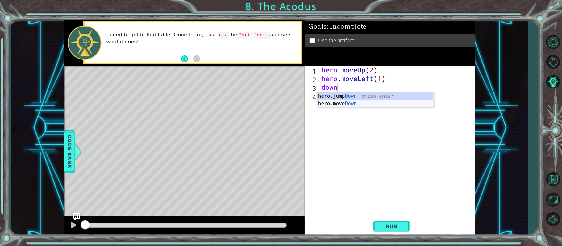
click at [347, 104] on div "hero.jump Down press enter hero.move Down press enter" at bounding box center [375, 108] width 117 height 30
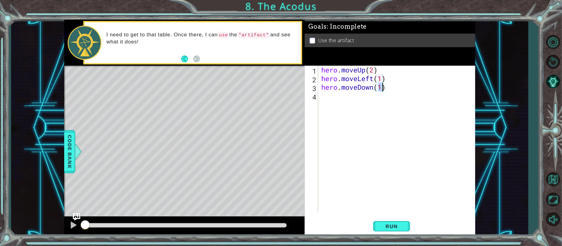
type textarea "hero.moveDown(2)"
click at [341, 103] on div "hero . moveUp ( 2 ) hero . moveLeft ( 1 ) hero . moveDown ( 2 )" at bounding box center [398, 148] width 157 height 164
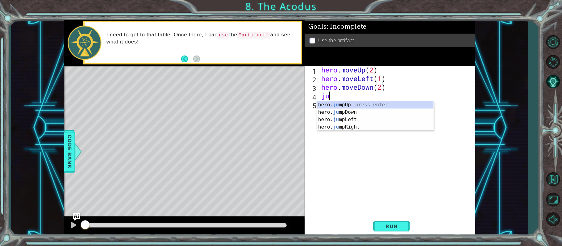
type textarea "jup"
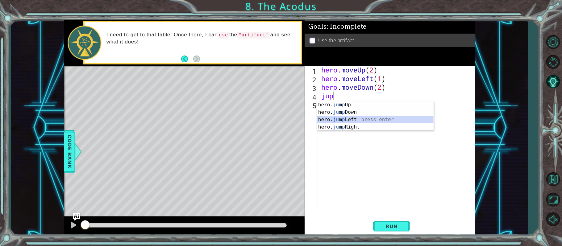
drag, startPoint x: 361, startPoint y: 120, endPoint x: 364, endPoint y: 110, distance: 10.3
click at [361, 119] on div "hero. ju m p Up press enter hero. ju m p Down press enter hero. ju m p Left pre…" at bounding box center [375, 123] width 117 height 44
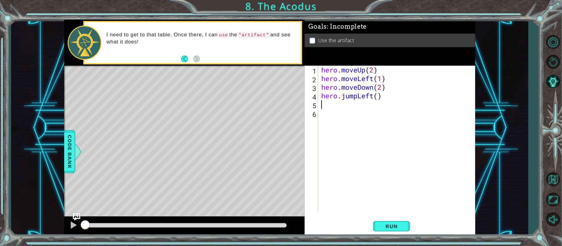
type textarea "hero.jumpLeft()"
click at [345, 105] on div "hero . moveUp ( 2 ) hero . moveLeft ( 1 ) hero . moveDown ( 2 ) hero . jumpLeft…" at bounding box center [398, 148] width 157 height 164
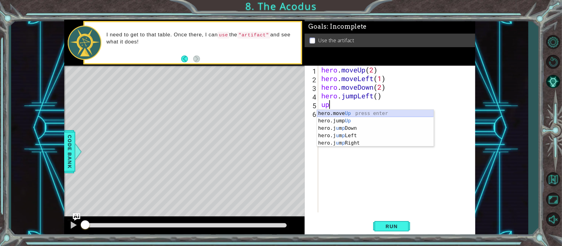
click at [325, 115] on div "hero.move Up press enter hero.jump Up press enter hero.j u m p Down press enter…" at bounding box center [375, 136] width 117 height 52
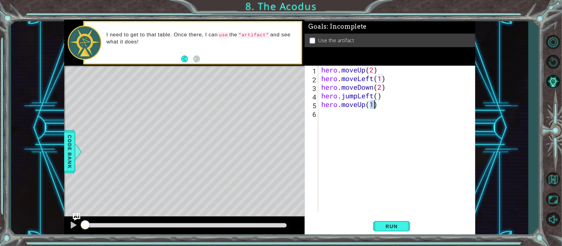
type textarea "hero.moveUp(2)"
click at [341, 122] on div "hero . moveUp ( 2 ) hero . moveLeft ( 1 ) hero . moveDown ( 2 ) hero . jumpLeft…" at bounding box center [398, 148] width 157 height 164
click at [324, 115] on div "hero . moveUp ( 2 ) hero . moveLeft ( 1 ) hero . moveDown ( 2 ) hero . jumpLeft…" at bounding box center [398, 148] width 157 height 164
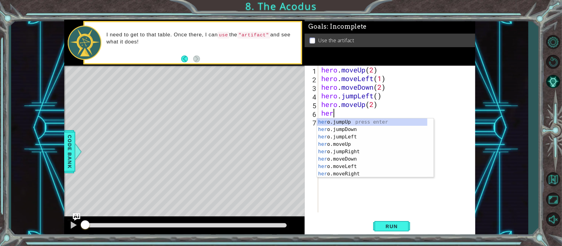
type textarea "hero"
click at [338, 145] on div "hero .jumpUp press enter hero .jumpDown press enter hero .jumpLeft press enter …" at bounding box center [372, 156] width 111 height 74
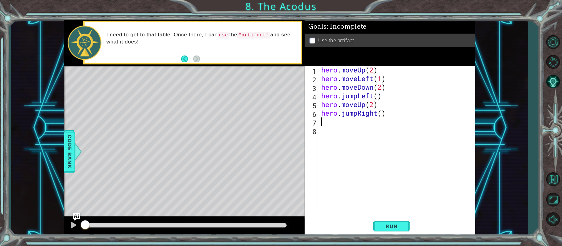
scroll to position [0, 0]
click at [387, 116] on div "hero . moveUp ( 2 ) hero . moveLeft ( 1 ) hero . moveDown ( 2 ) hero . jumpLeft…" at bounding box center [398, 148] width 157 height 164
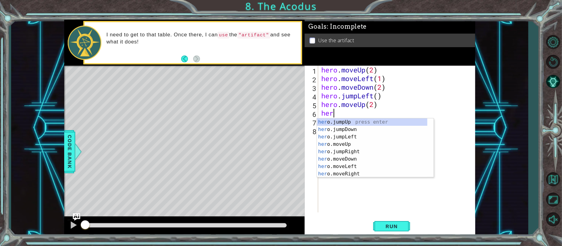
type textarea "h"
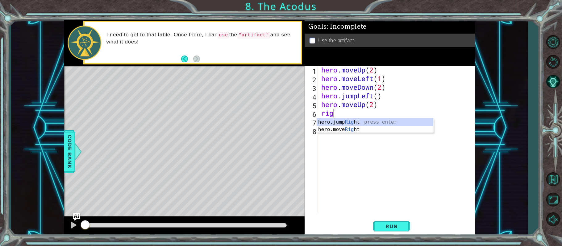
scroll to position [0, 0]
click at [339, 130] on div "hero.jump Right press enter hero.move Right press enter" at bounding box center [375, 134] width 117 height 30
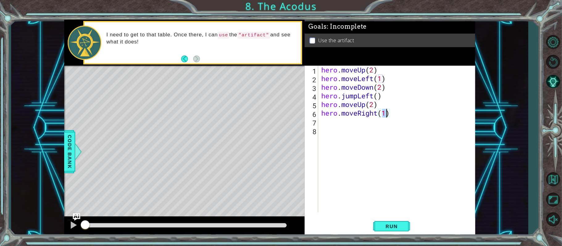
type textarea "hero.moveRight(1)"
click at [320, 127] on div "hero.moveRight(1) 1 2 3 4 5 6 7 8 hero . moveUp ( 2 ) hero . moveLeft ( 1 ) her…" at bounding box center [389, 139] width 169 height 147
click at [332, 125] on div "hero . moveUp ( 2 ) hero . moveLeft ( 1 ) hero . moveDown ( 2 ) hero . jumpLeft…" at bounding box center [398, 148] width 157 height 164
type textarea "hero.moveRight(1)"
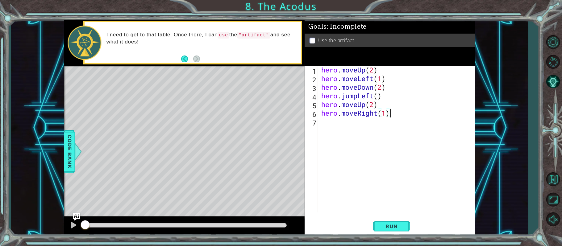
click at [344, 119] on div "hero . moveUp ( 2 ) hero . moveLeft ( 1 ) hero . moveDown ( 2 ) hero . jumpLeft…" at bounding box center [398, 148] width 157 height 164
click at [351, 127] on div "hero. use press enter" at bounding box center [375, 138] width 117 height 22
type textarea "hero.use("artifact")"
click at [385, 226] on span "Run" at bounding box center [391, 226] width 24 height 6
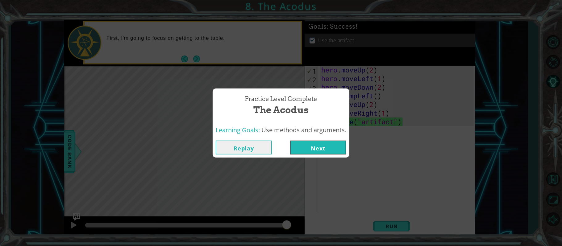
click at [332, 151] on button "Next" at bounding box center [318, 148] width 56 height 14
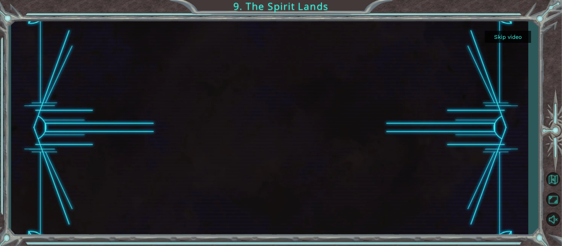
click at [506, 35] on button "Skip video" at bounding box center [508, 37] width 46 height 12
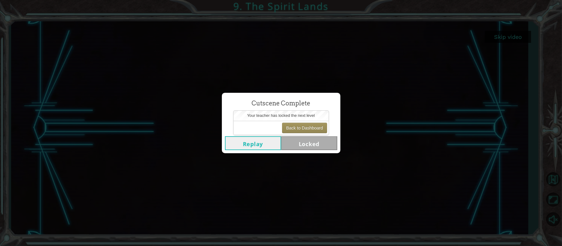
click at [263, 147] on button "Replay" at bounding box center [253, 143] width 56 height 14
